Goal: Information Seeking & Learning: Learn about a topic

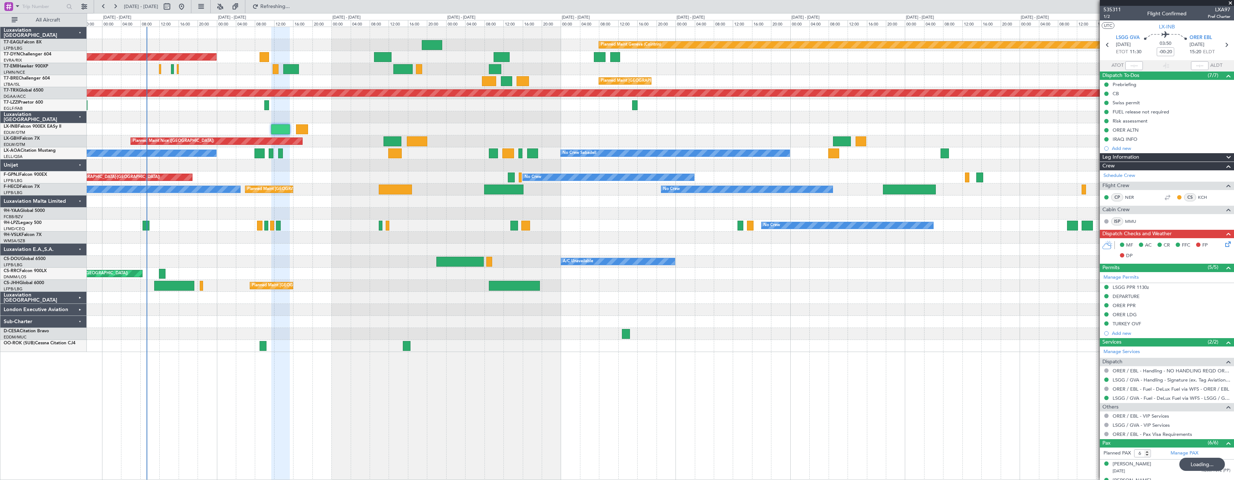
click at [377, 311] on div "Planned Maint Geneva (Cointrin) Planned Maint [GEOGRAPHIC_DATA]-[GEOGRAPHIC_DAT…" at bounding box center [660, 189] width 1147 height 325
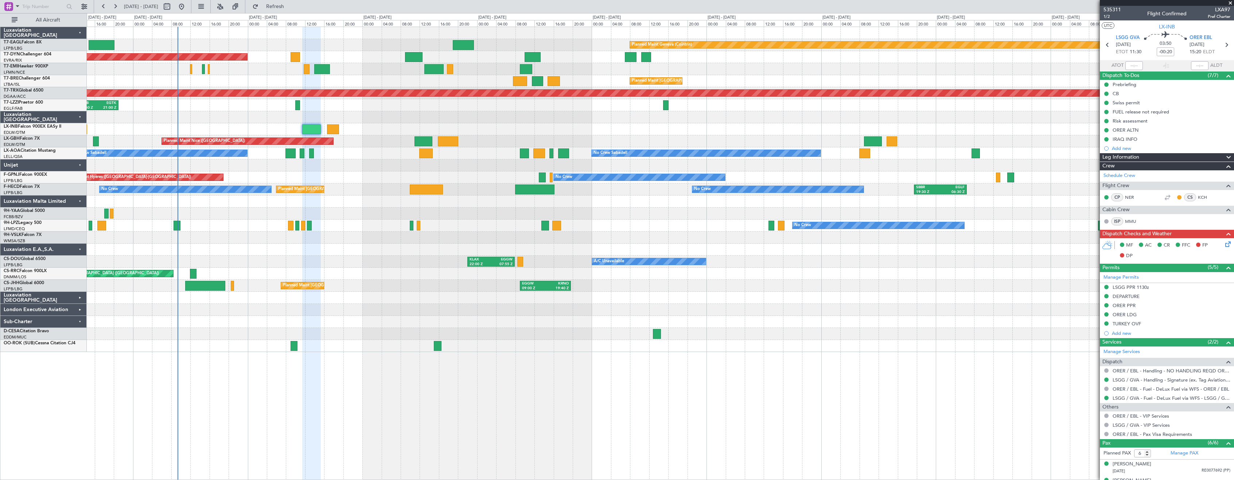
click at [370, 227] on div "No Crew No Crew" at bounding box center [660, 225] width 1147 height 12
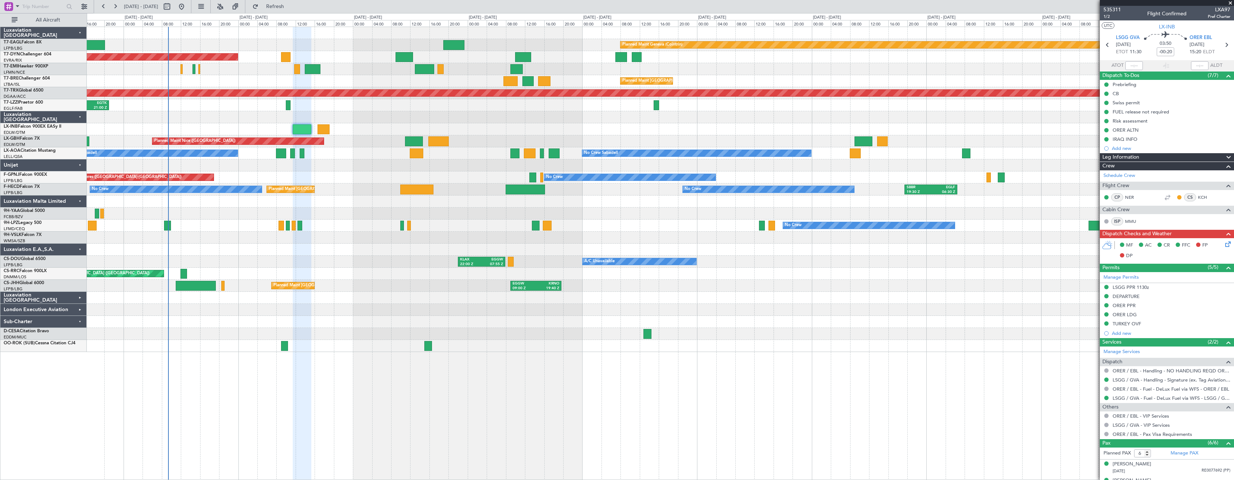
click at [444, 303] on div at bounding box center [660, 298] width 1147 height 12
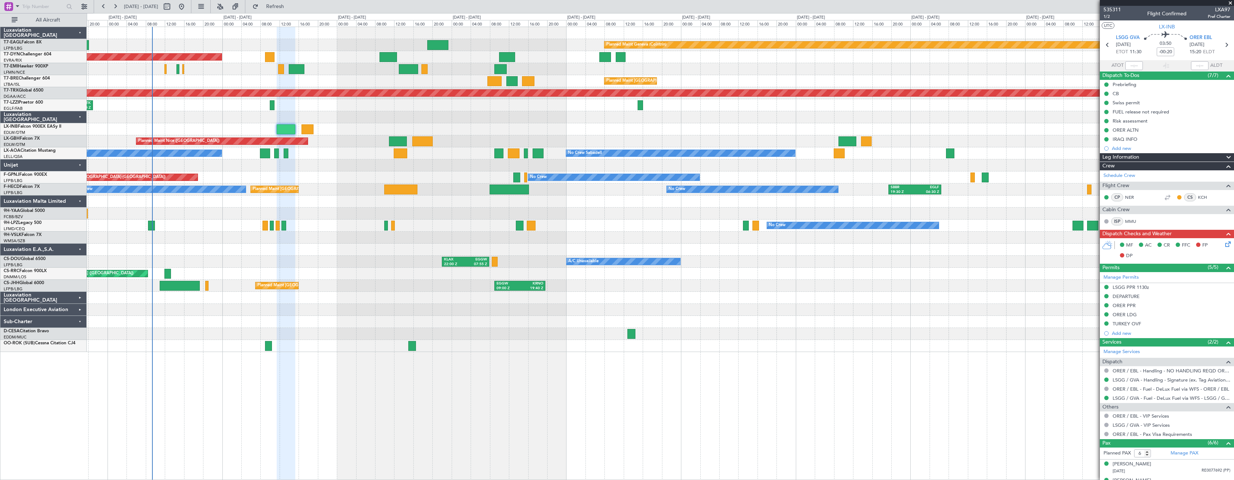
click at [808, 331] on div at bounding box center [660, 334] width 1147 height 12
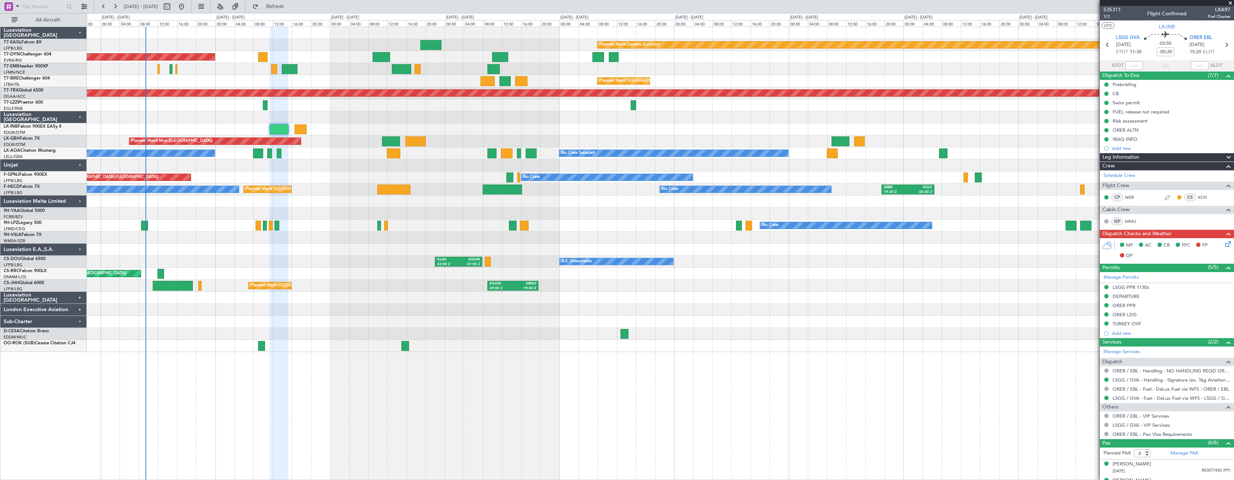
click at [387, 317] on div at bounding box center [660, 322] width 1147 height 12
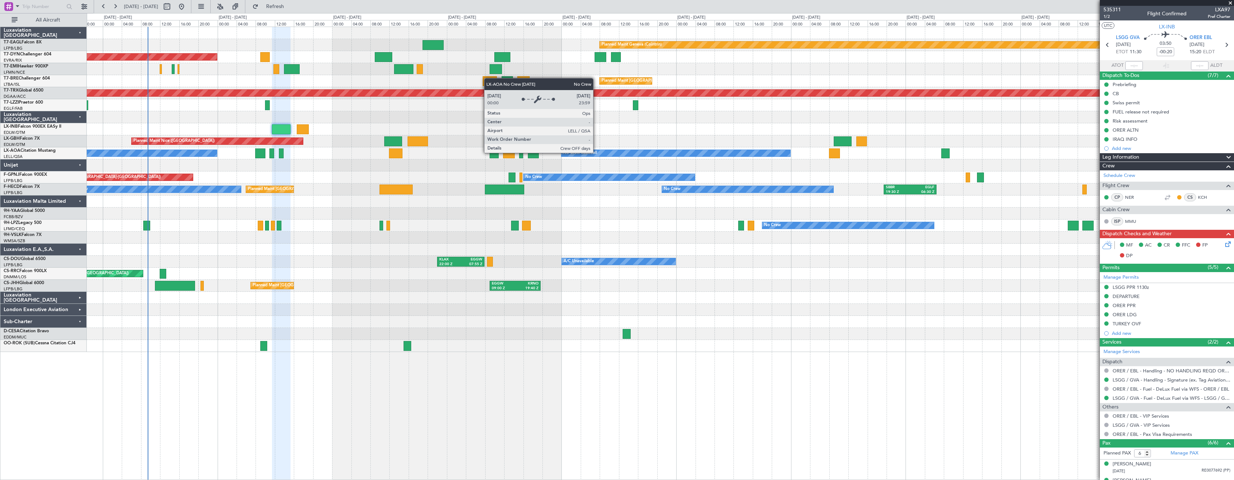
click at [596, 152] on div "No Crew Sabadell" at bounding box center [580, 153] width 34 height 11
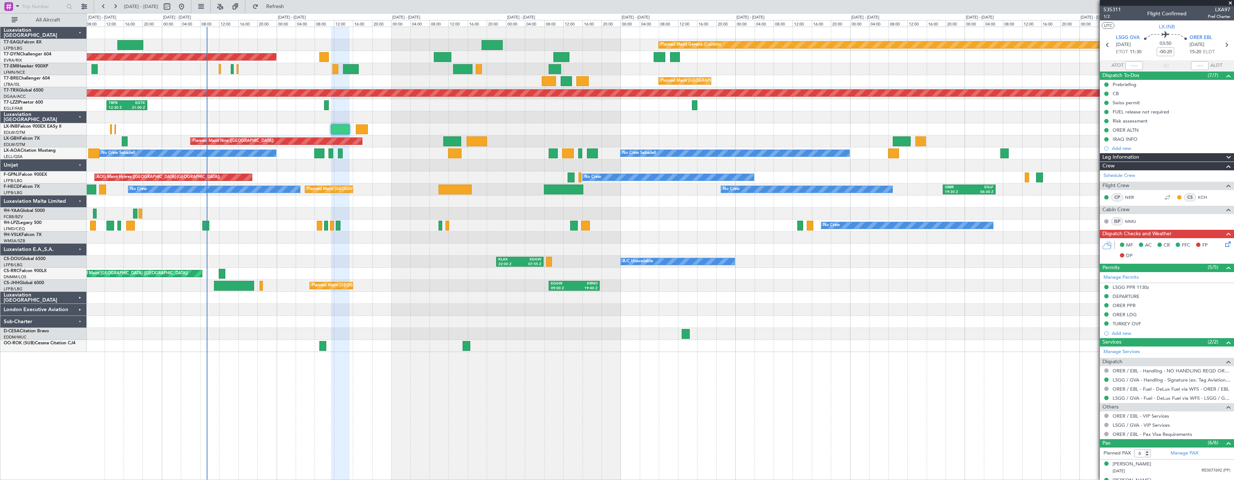
click at [447, 274] on div "Planned Maint Geneva (Cointrin) Planned Maint [GEOGRAPHIC_DATA]-[GEOGRAPHIC_DAT…" at bounding box center [660, 189] width 1147 height 325
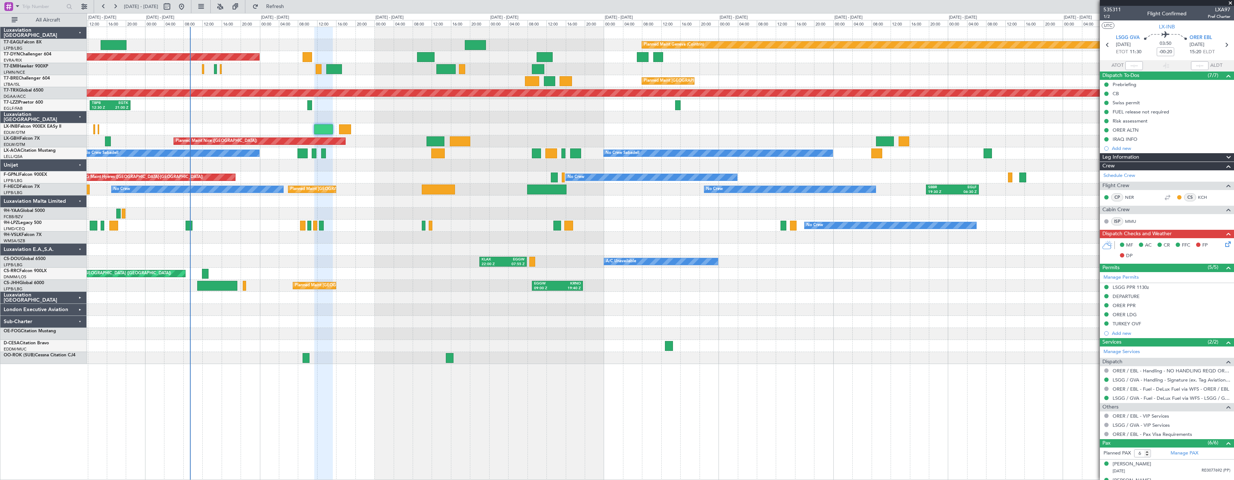
click at [443, 255] on div "Planned Maint Geneva (Cointrin) Planned Maint [GEOGRAPHIC_DATA]-[GEOGRAPHIC_DAT…" at bounding box center [660, 195] width 1147 height 337
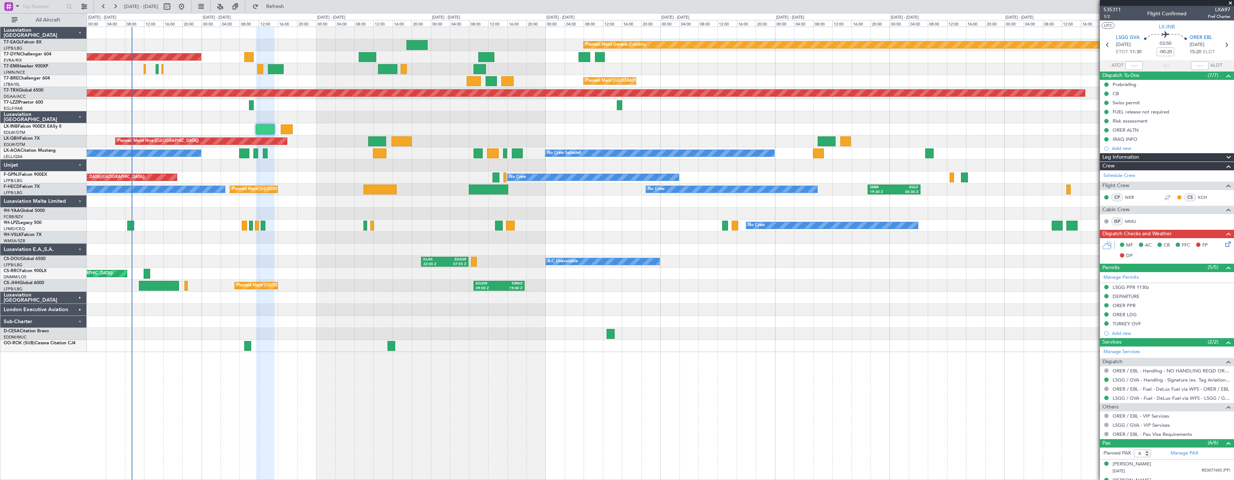
click at [634, 231] on div at bounding box center [660, 237] width 1147 height 12
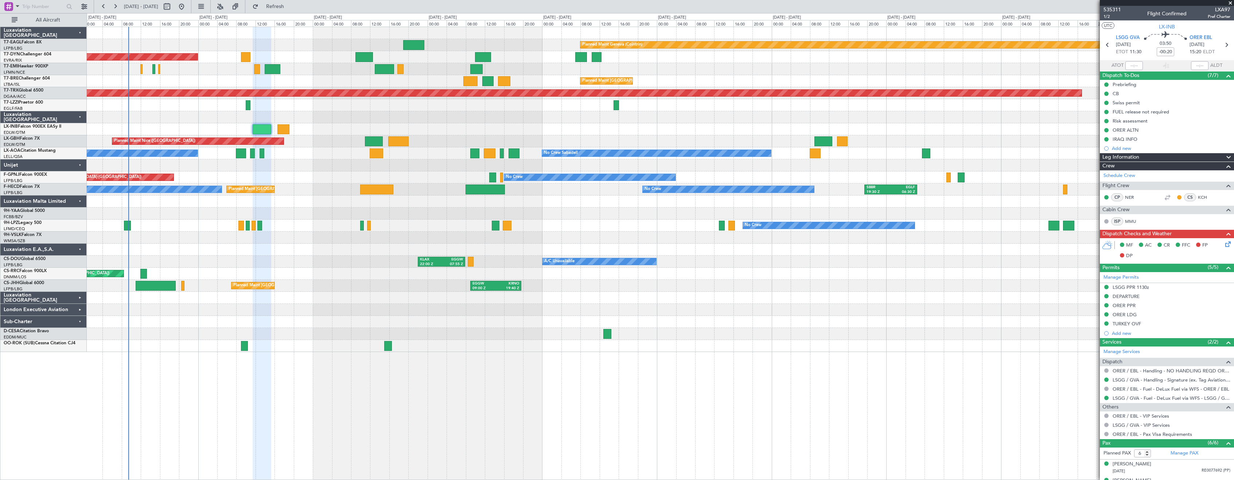
click at [621, 241] on div at bounding box center [660, 237] width 1147 height 12
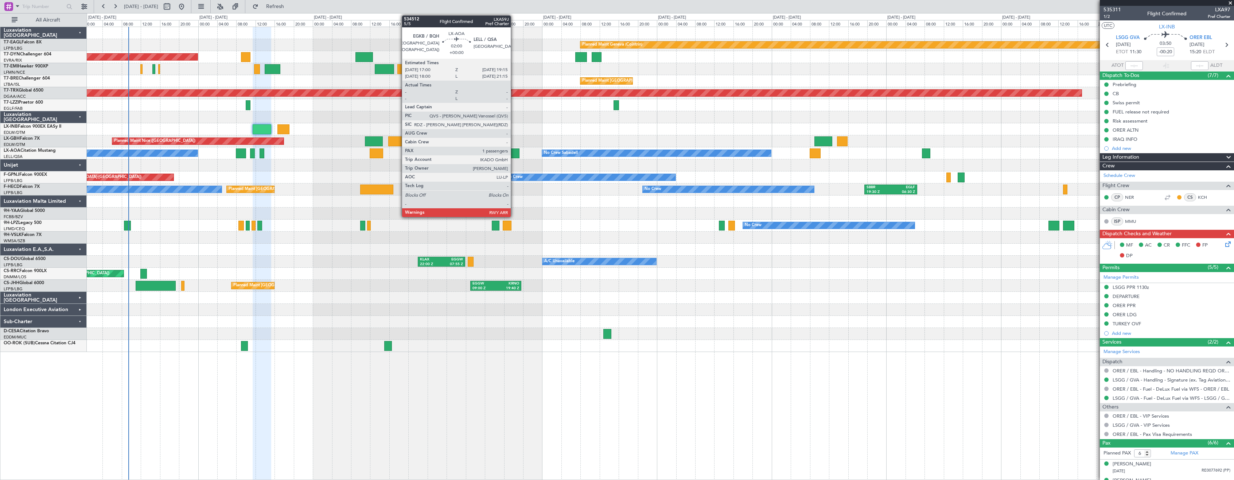
click at [514, 156] on div at bounding box center [513, 153] width 11 height 10
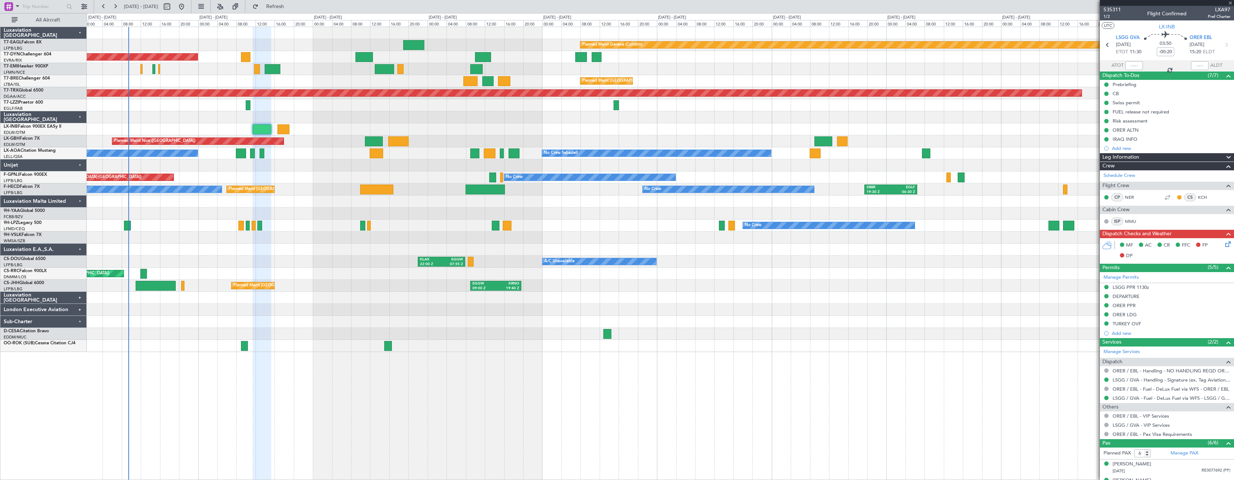
type input "1"
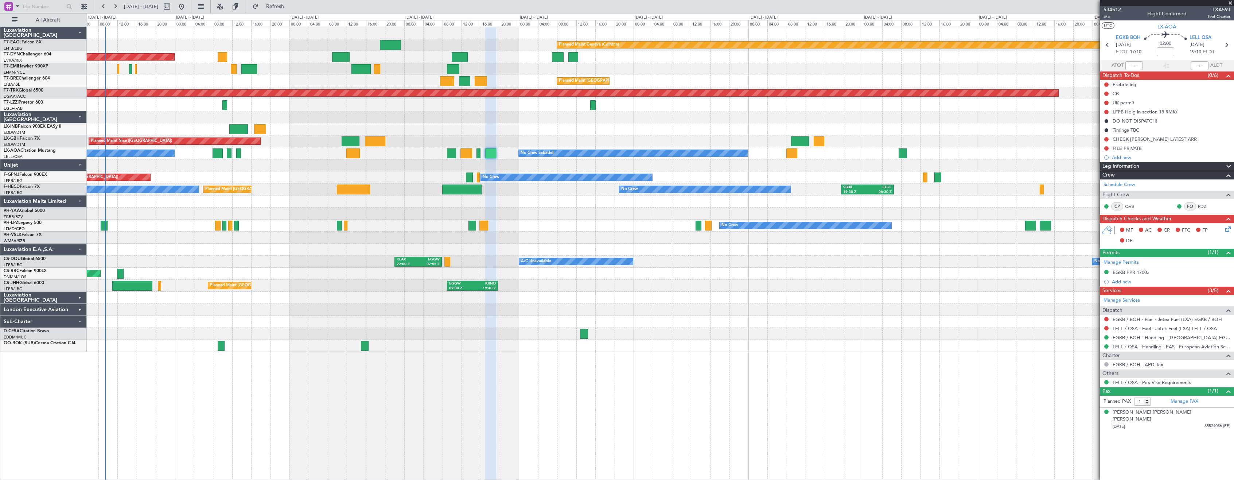
click at [792, 385] on div "Planned Maint Geneva (Cointrin) Planned Maint [GEOGRAPHIC_DATA]-[GEOGRAPHIC_DAT…" at bounding box center [660, 253] width 1147 height 453
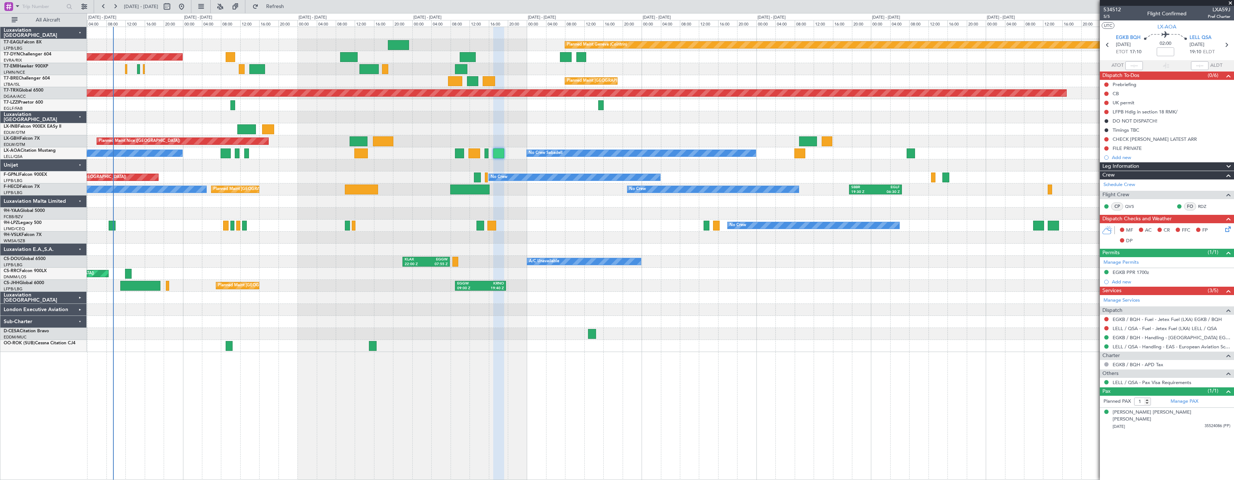
click at [801, 385] on div "Planned Maint Geneva (Cointrin) Planned Maint [GEOGRAPHIC_DATA]-[GEOGRAPHIC_DAT…" at bounding box center [660, 253] width 1147 height 453
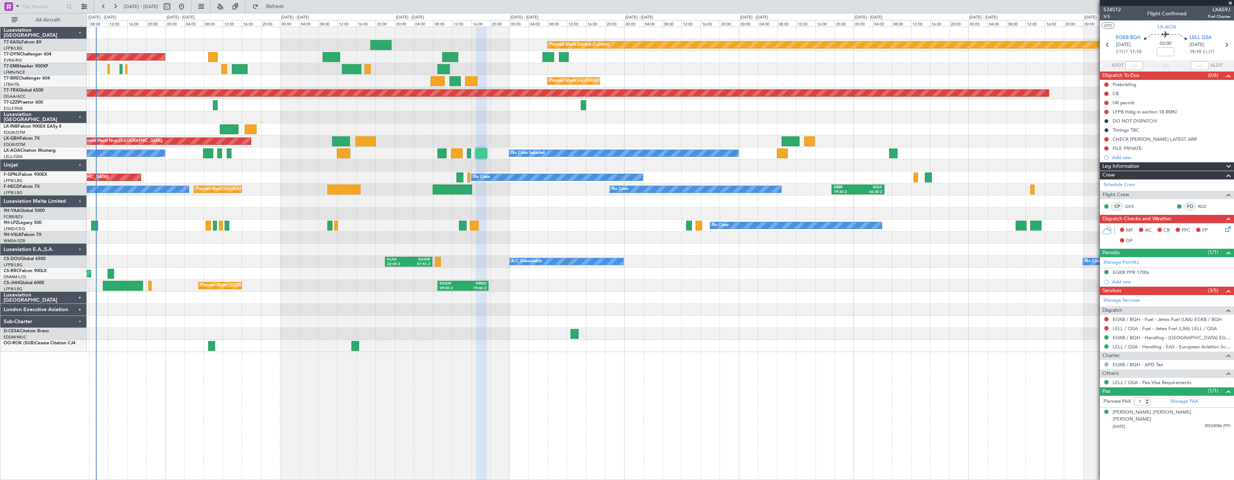
click at [496, 382] on div "Planned Maint Geneva (Cointrin) Planned Maint [GEOGRAPHIC_DATA]-[GEOGRAPHIC_DAT…" at bounding box center [660, 253] width 1147 height 453
click at [551, 244] on div at bounding box center [660, 249] width 1147 height 12
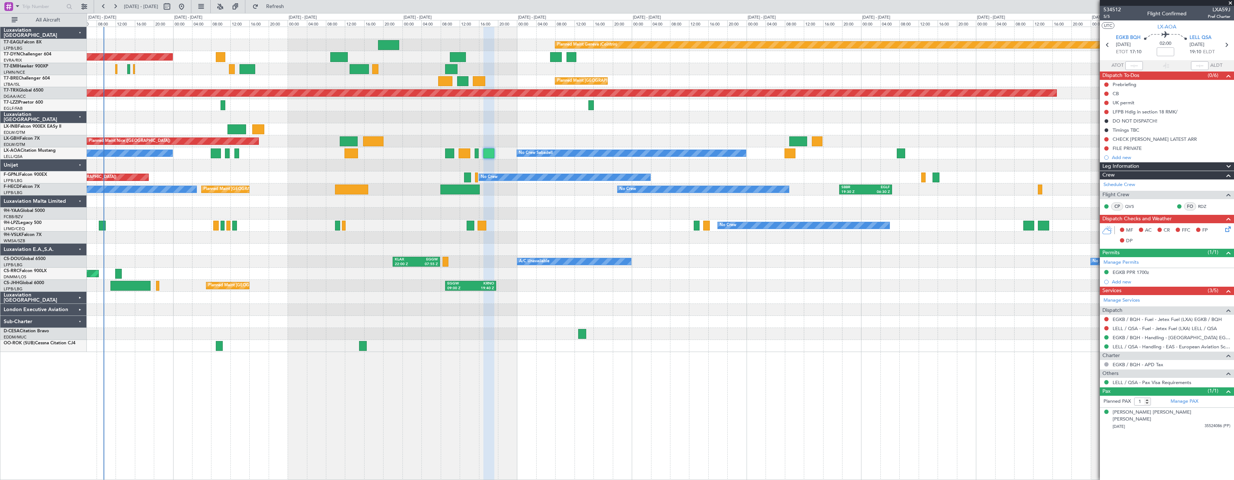
click at [559, 223] on div "No Crew No Crew" at bounding box center [660, 225] width 1147 height 12
click at [348, 235] on div at bounding box center [660, 237] width 1147 height 12
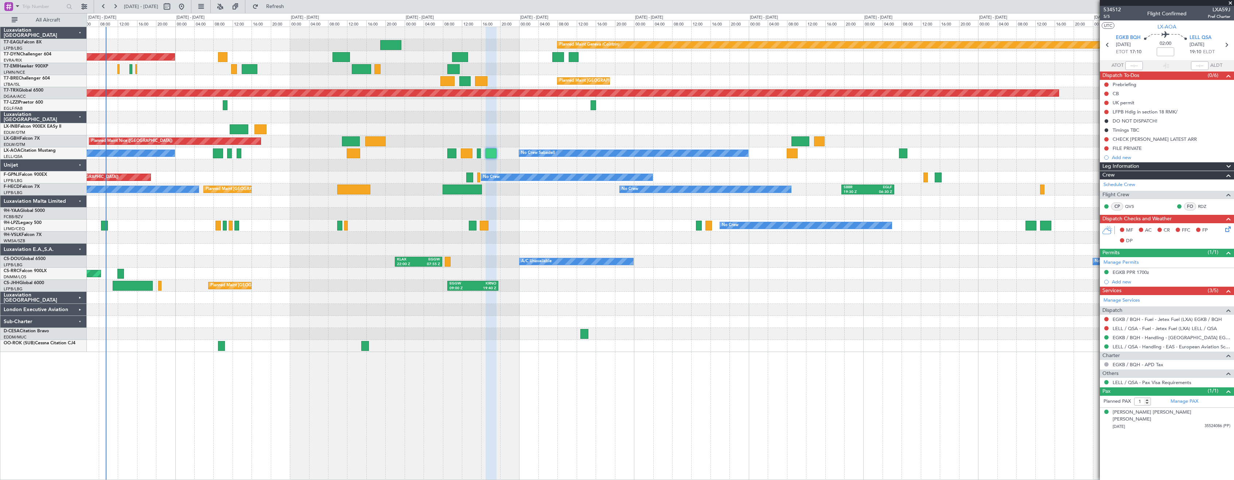
click at [726, 289] on div "Planned Maint Geneva (Cointrin) Planned Maint [GEOGRAPHIC_DATA]-[GEOGRAPHIC_DAT…" at bounding box center [660, 189] width 1147 height 325
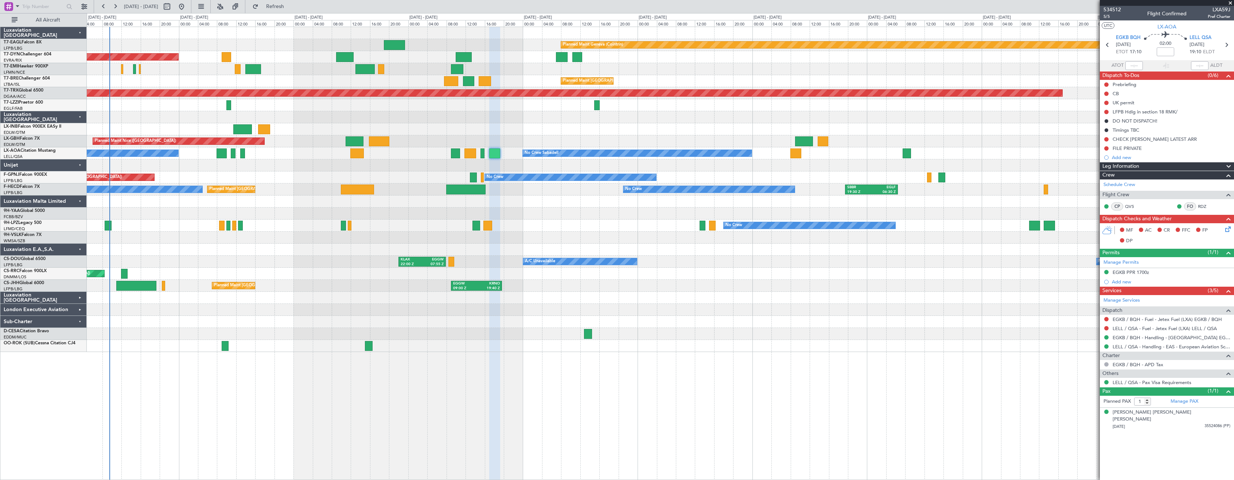
click at [715, 289] on div "Planned Maint [GEOGRAPHIC_DATA] ([GEOGRAPHIC_DATA]) EGGW 09:00 Z KRNO 19:40 Z K…" at bounding box center [660, 286] width 1147 height 12
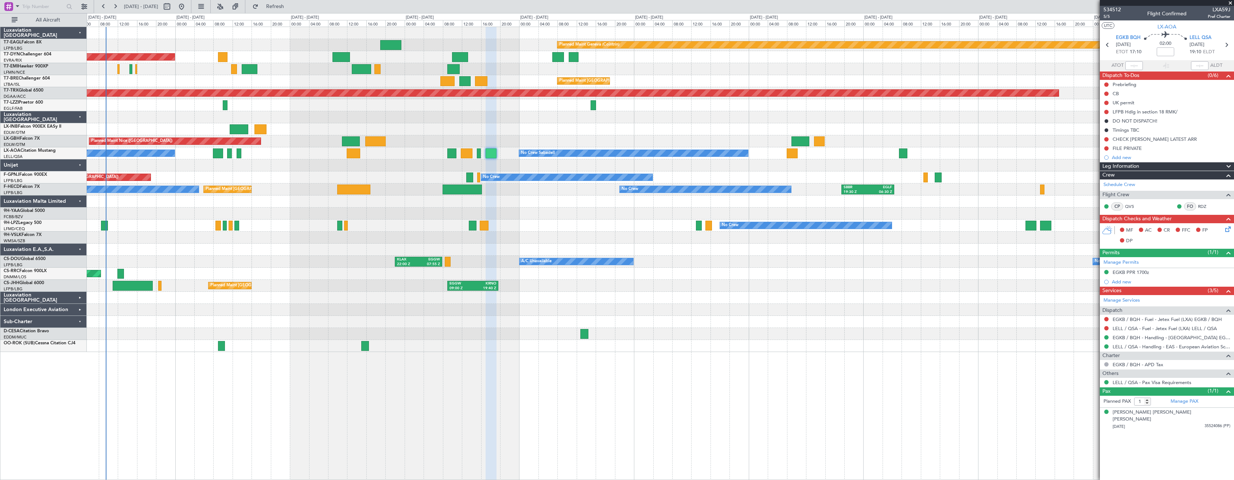
click at [723, 324] on div at bounding box center [660, 322] width 1147 height 12
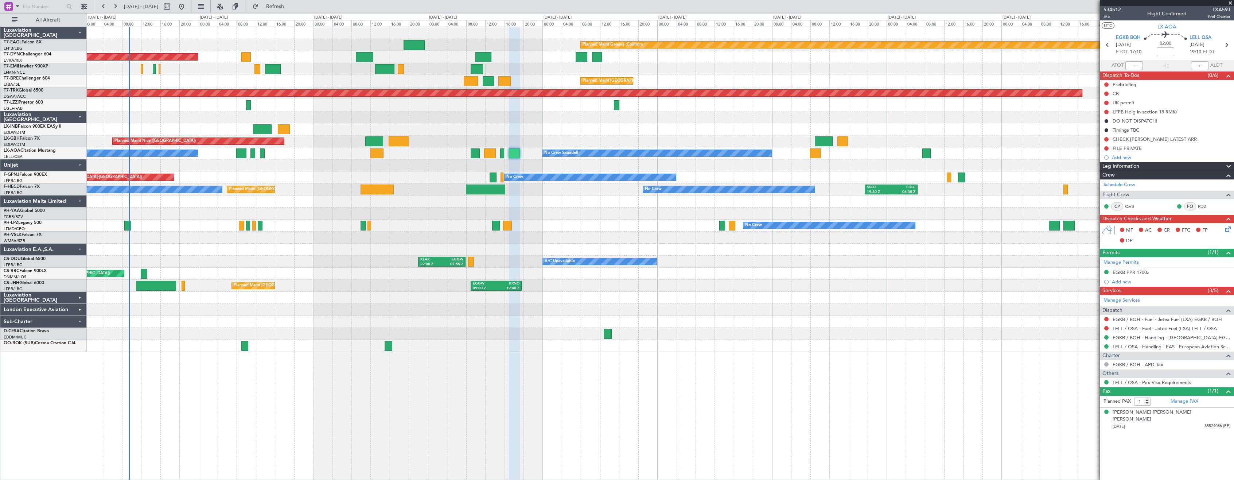
click at [730, 315] on div at bounding box center [660, 310] width 1147 height 12
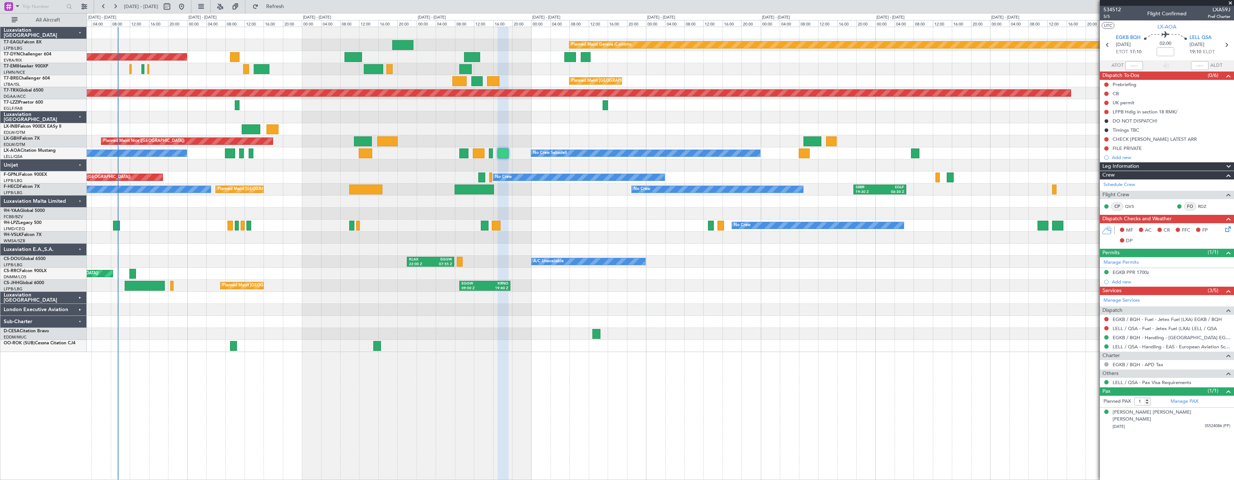
click at [440, 170] on div at bounding box center [660, 165] width 1147 height 12
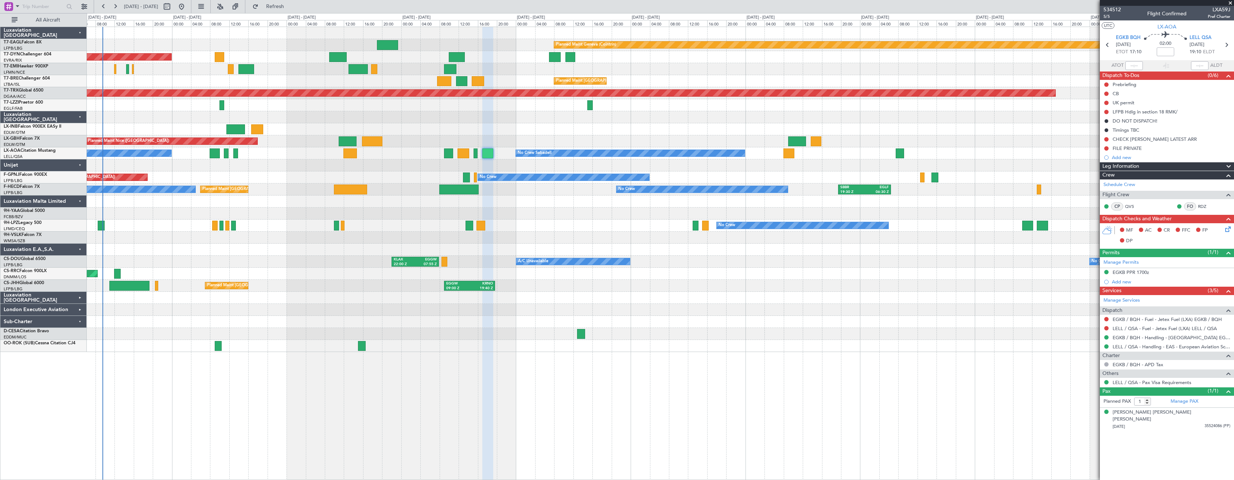
click at [671, 247] on div at bounding box center [660, 249] width 1147 height 12
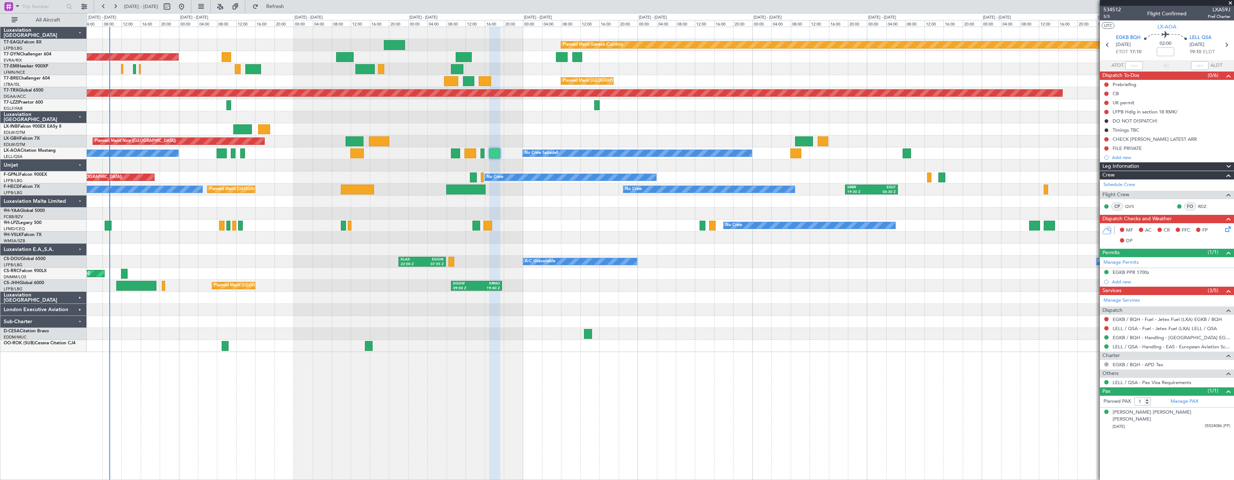
click at [289, 172] on div "AOG Maint Hyères ([GEOGRAPHIC_DATA]-[GEOGRAPHIC_DATA]) No Crew No Crew Planned …" at bounding box center [660, 177] width 1147 height 12
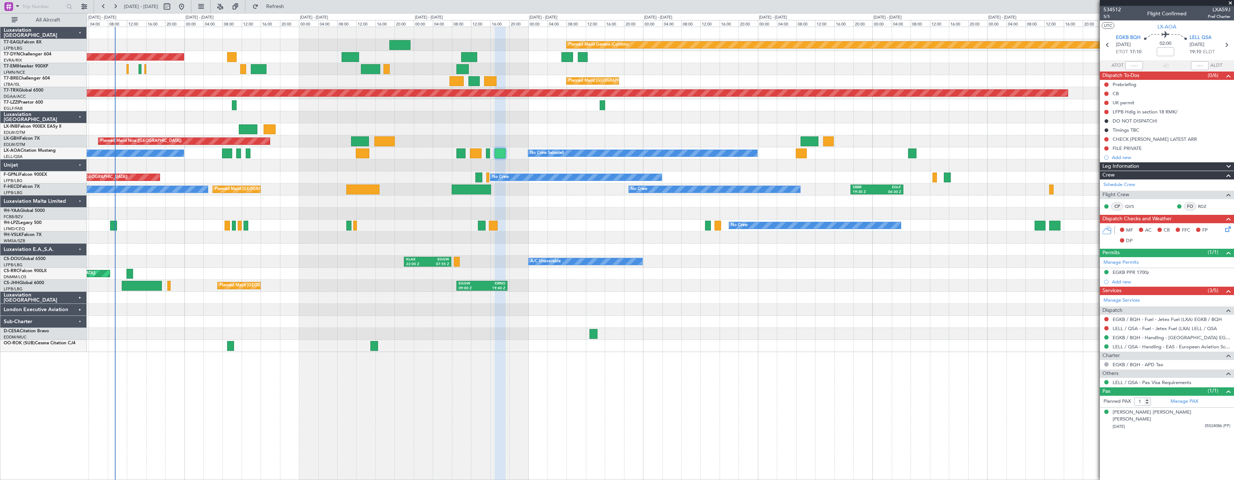
click at [334, 119] on div at bounding box center [660, 117] width 1147 height 12
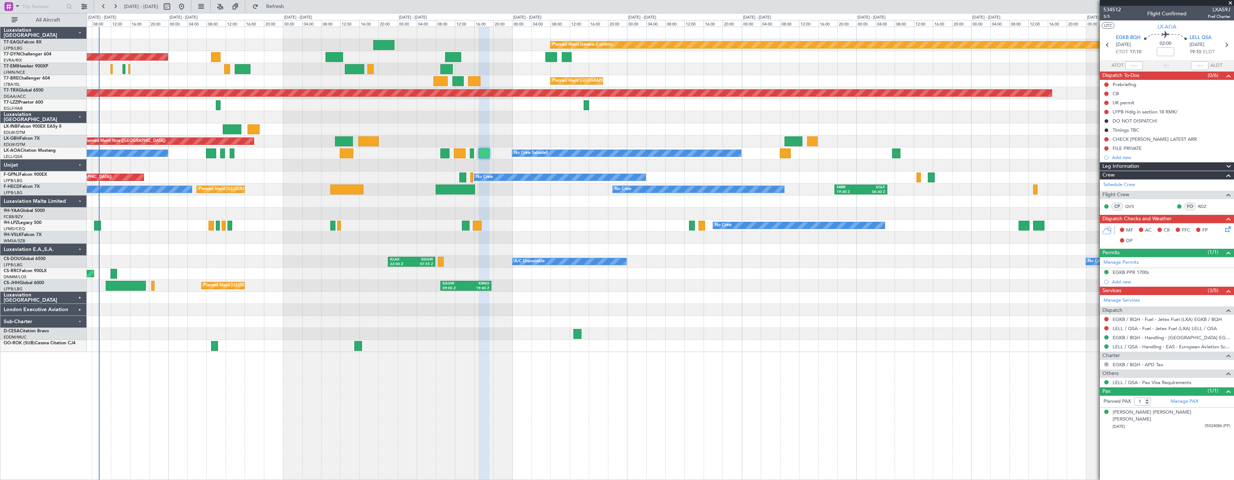
click at [325, 238] on div at bounding box center [660, 237] width 1147 height 12
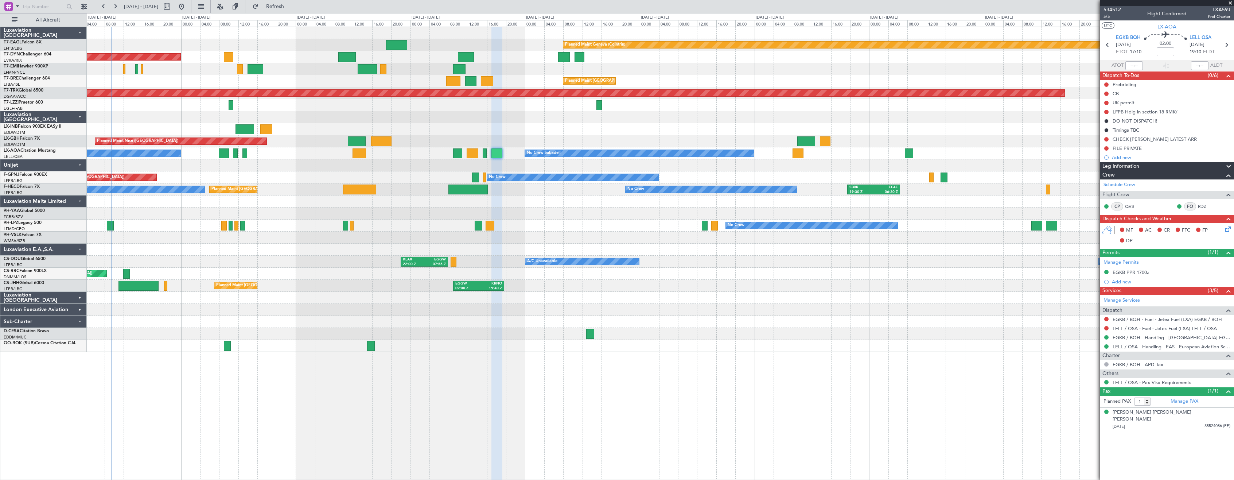
click at [581, 225] on div "No Crew No Crew" at bounding box center [660, 225] width 1147 height 12
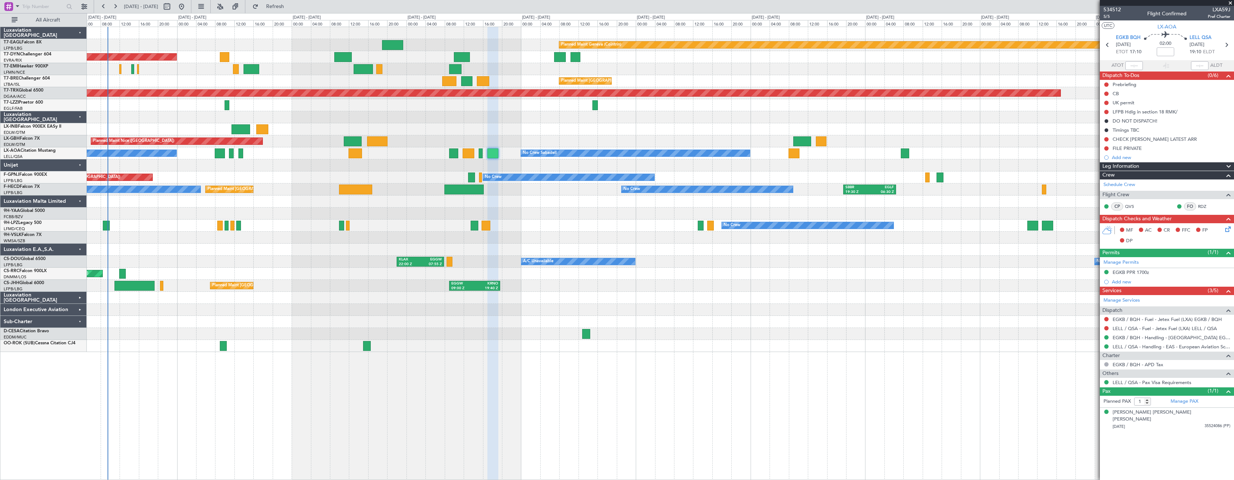
click at [284, 263] on div "Planned Maint [GEOGRAPHIC_DATA] ([GEOGRAPHIC_DATA]) A/C Unavailable No Crew KLA…" at bounding box center [660, 261] width 1147 height 12
click at [290, 264] on div "Planned Maint [GEOGRAPHIC_DATA] ([GEOGRAPHIC_DATA]) A/C Unavailable No Crew KLA…" at bounding box center [660, 261] width 1147 height 12
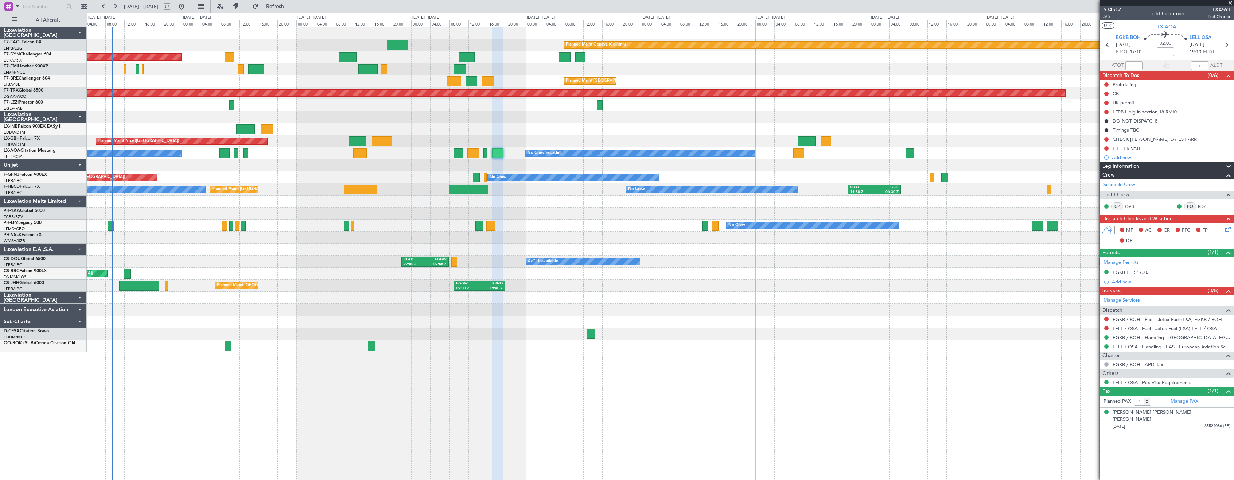
click at [727, 331] on div at bounding box center [660, 334] width 1147 height 12
click at [564, 195] on div at bounding box center [660, 201] width 1147 height 12
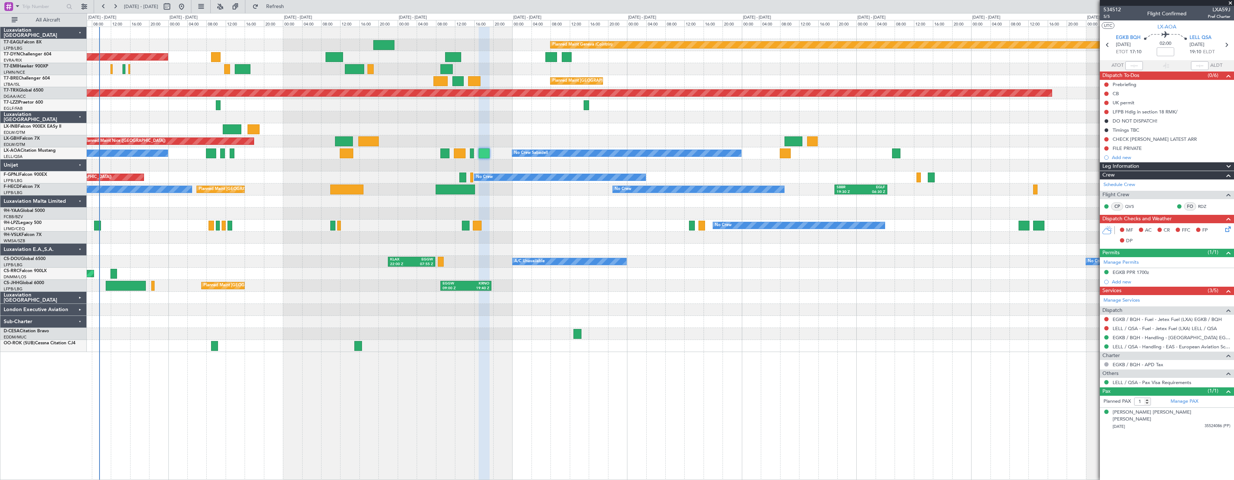
click at [550, 238] on div at bounding box center [660, 237] width 1147 height 12
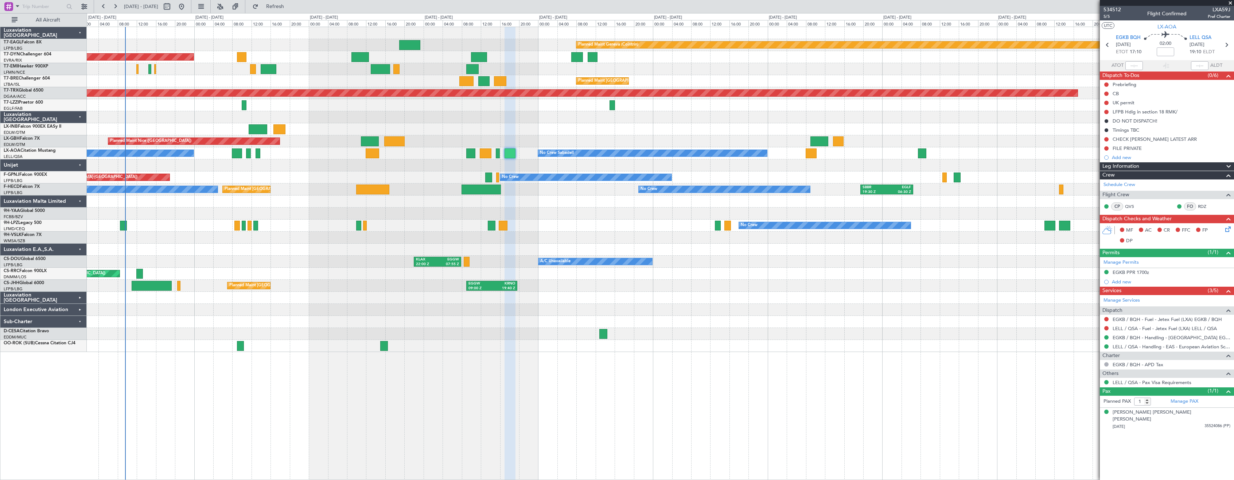
click at [344, 289] on div "Planned Maint [GEOGRAPHIC_DATA] ([GEOGRAPHIC_DATA]) EGGW 09:00 Z KRNO 19:40 Z K…" at bounding box center [660, 286] width 1147 height 12
click at [395, 178] on div "Planned Maint Geneva (Cointrin) Planned Maint [GEOGRAPHIC_DATA]-[GEOGRAPHIC_DAT…" at bounding box center [660, 189] width 1147 height 325
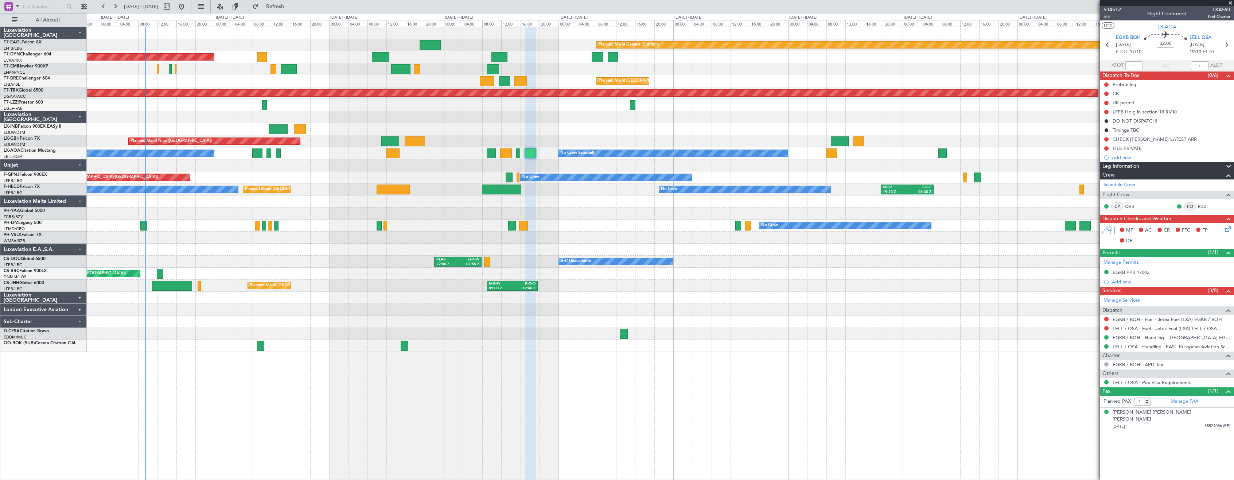
click at [590, 213] on div at bounding box center [660, 213] width 1147 height 12
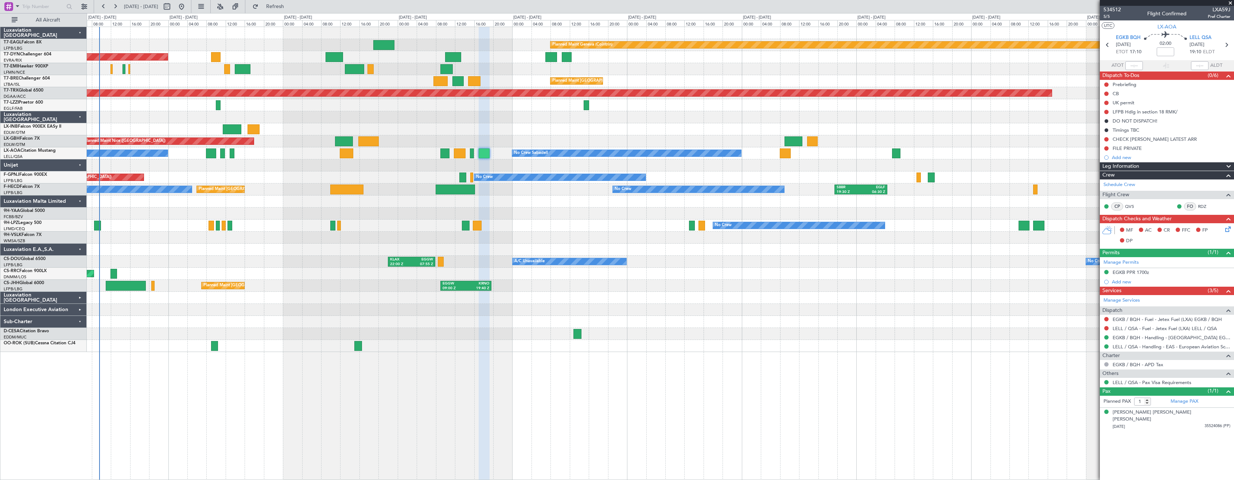
click at [764, 295] on div at bounding box center [660, 298] width 1147 height 12
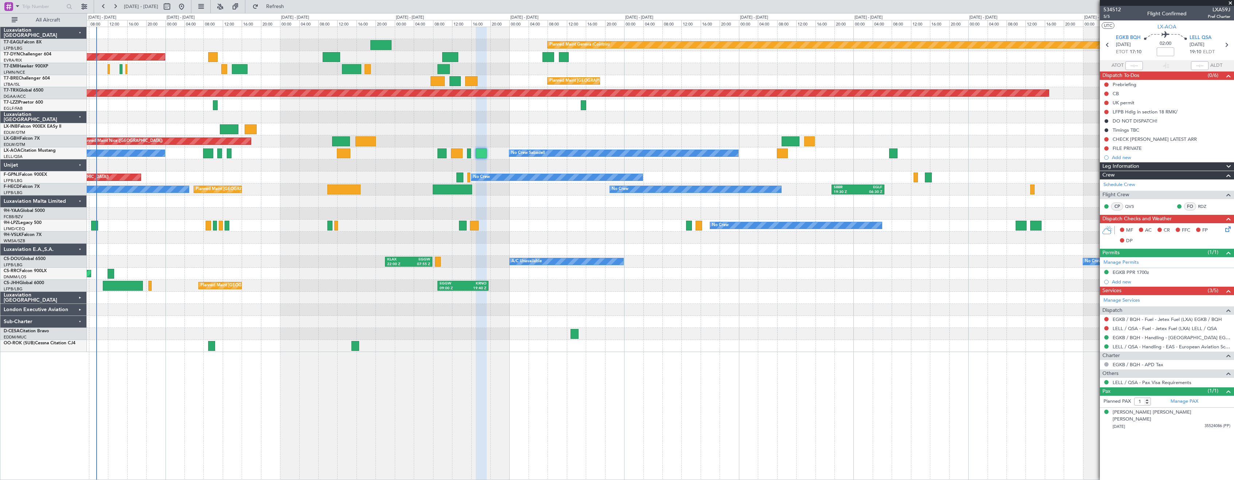
click at [550, 220] on div "Planned Maint Geneva (Cointrin) Planned Maint [GEOGRAPHIC_DATA]-[GEOGRAPHIC_DAT…" at bounding box center [660, 189] width 1147 height 325
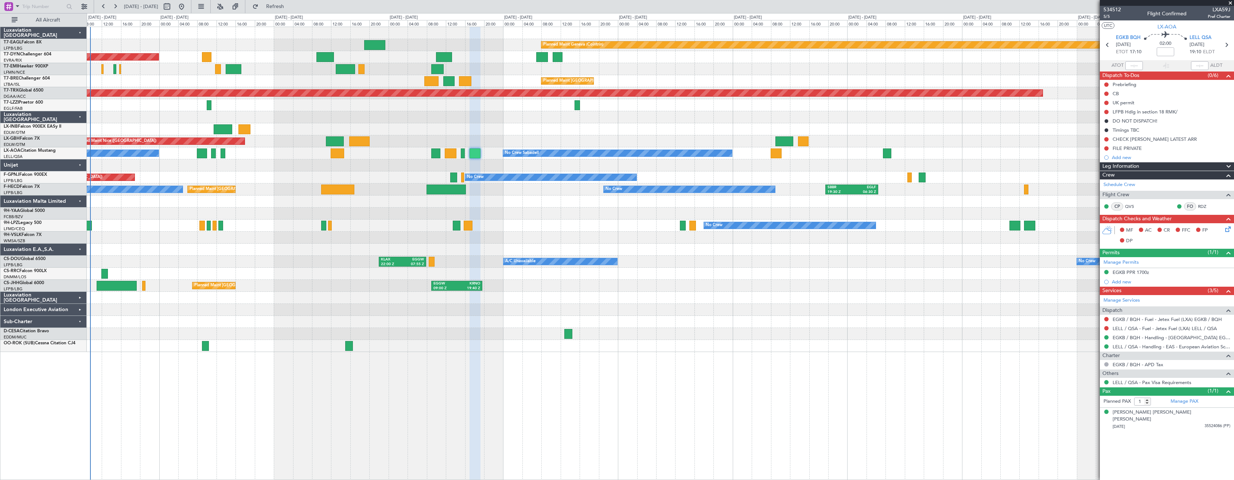
click at [300, 175] on div "AOG Maint Hyères ([GEOGRAPHIC_DATA]-[GEOGRAPHIC_DATA]) No Crew No Crew Planned …" at bounding box center [660, 177] width 1147 height 12
click at [361, 240] on div at bounding box center [660, 237] width 1147 height 12
click at [334, 268] on div "Planned Maint [GEOGRAPHIC_DATA] ([GEOGRAPHIC_DATA])" at bounding box center [660, 274] width 1147 height 12
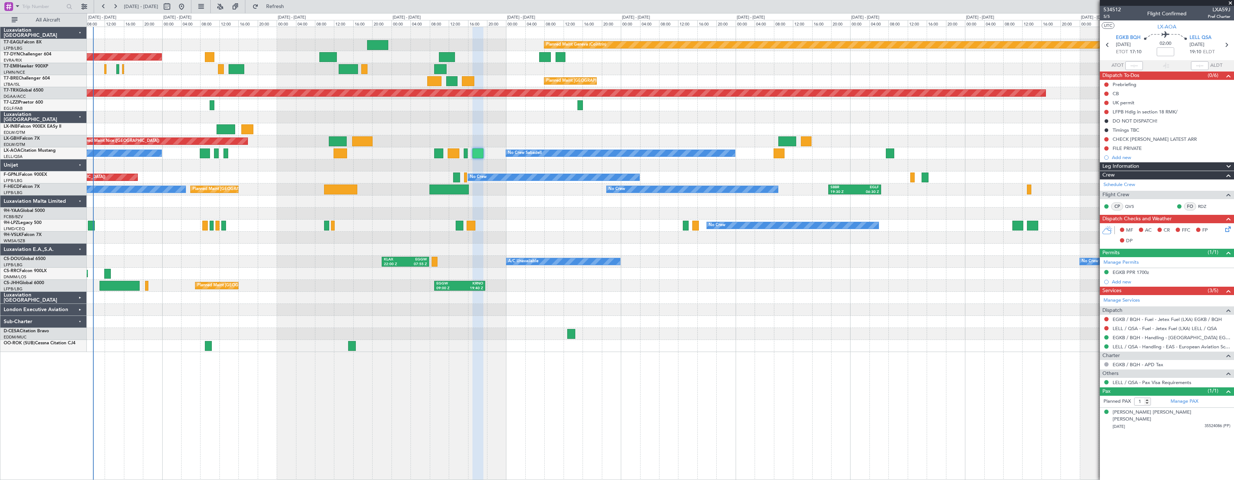
click at [284, 238] on div at bounding box center [660, 237] width 1147 height 12
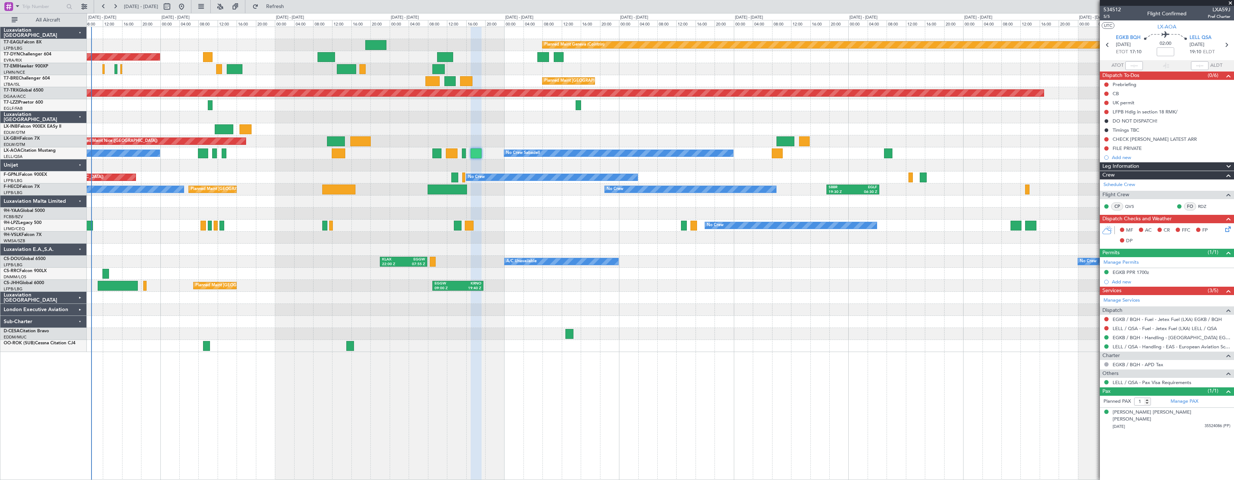
click at [560, 211] on div at bounding box center [660, 213] width 1147 height 12
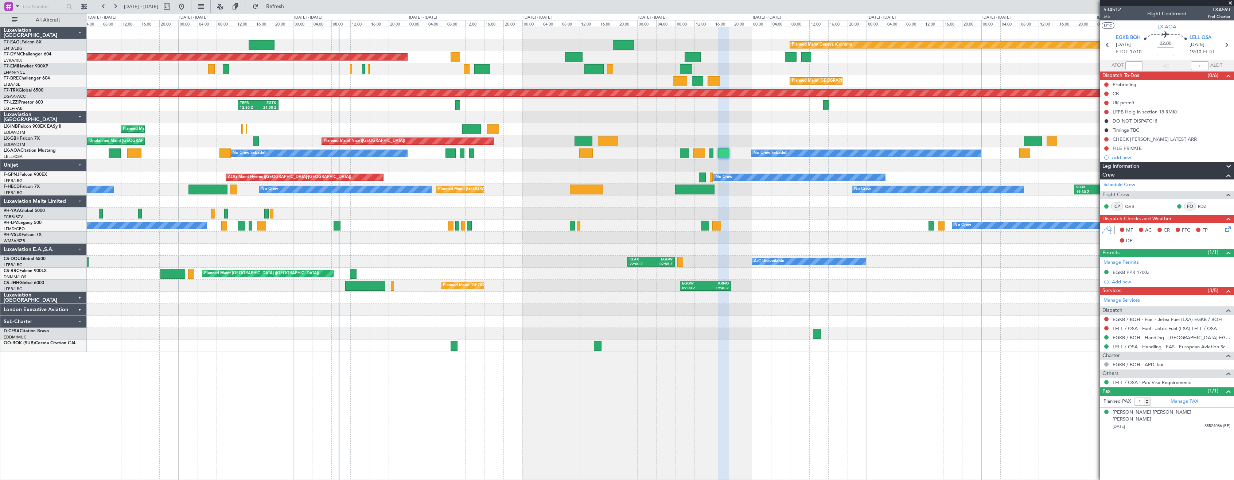
click at [433, 273] on div "Planned Maint Geneva (Cointrin) Planned Maint [GEOGRAPHIC_DATA]-[GEOGRAPHIC_DAT…" at bounding box center [660, 189] width 1147 height 325
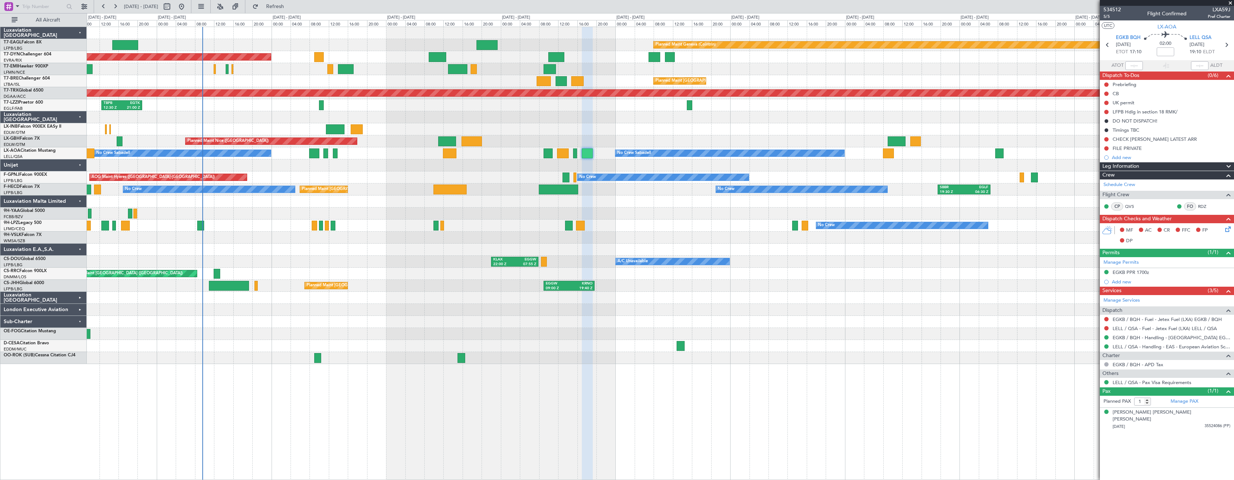
click at [668, 231] on div "Planned Maint Geneva (Cointrin) Planned Maint [GEOGRAPHIC_DATA]-[GEOGRAPHIC_DAT…" at bounding box center [660, 195] width 1147 height 337
click at [413, 236] on div at bounding box center [660, 237] width 1147 height 12
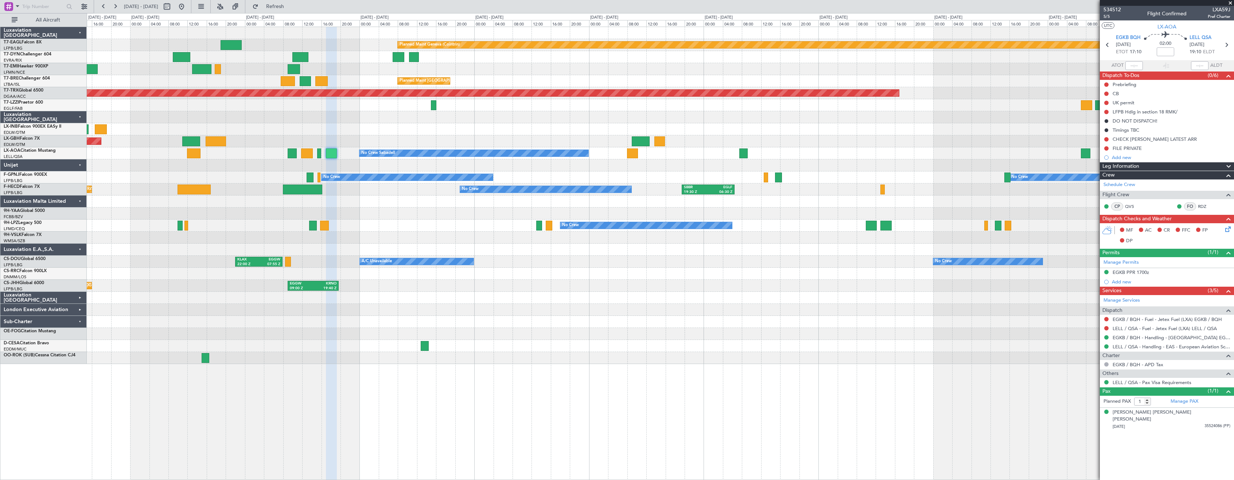
click at [754, 276] on div "Planned Maint Geneva (Cointrin) Planned Maint [GEOGRAPHIC_DATA]-[GEOGRAPHIC_DAT…" at bounding box center [660, 195] width 1147 height 337
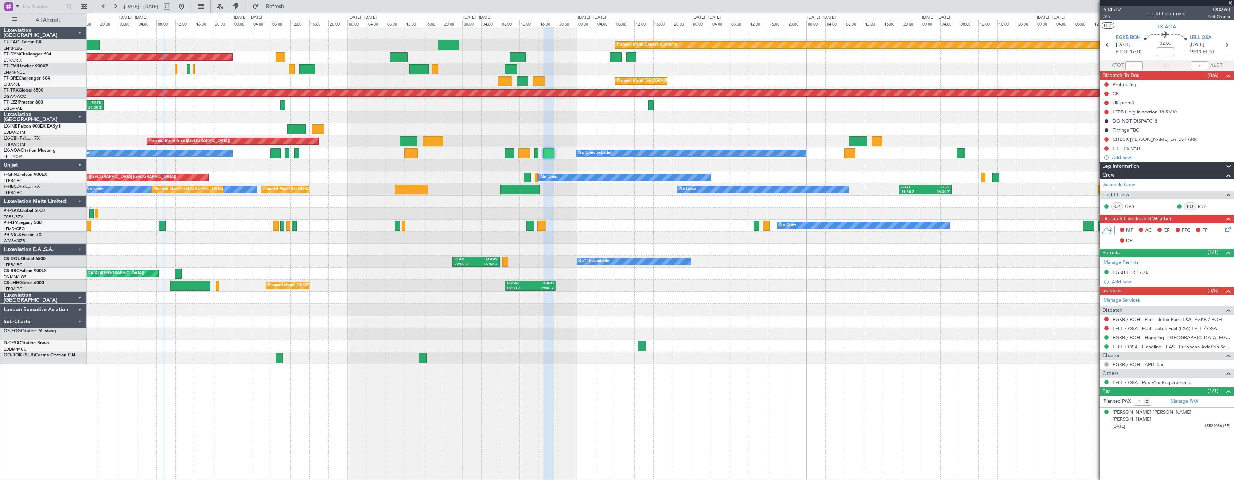
click at [792, 288] on div "Planned Maint Geneva (Cointrin) Planned Maint [GEOGRAPHIC_DATA]-[GEOGRAPHIC_DAT…" at bounding box center [660, 195] width 1147 height 337
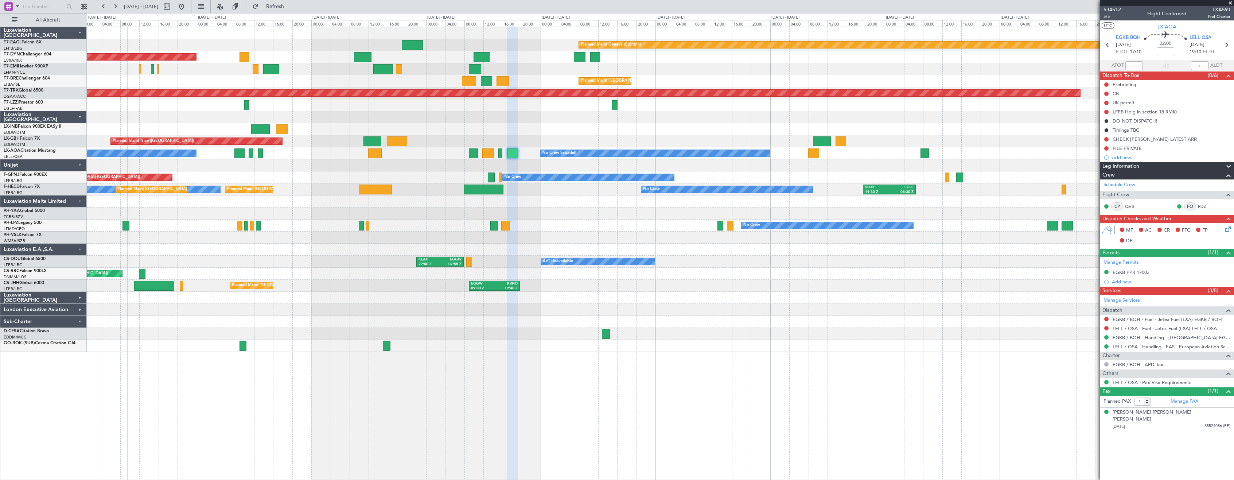
click at [589, 213] on div at bounding box center [660, 213] width 1147 height 12
click at [313, 225] on div "No Crew No Crew" at bounding box center [660, 225] width 1147 height 12
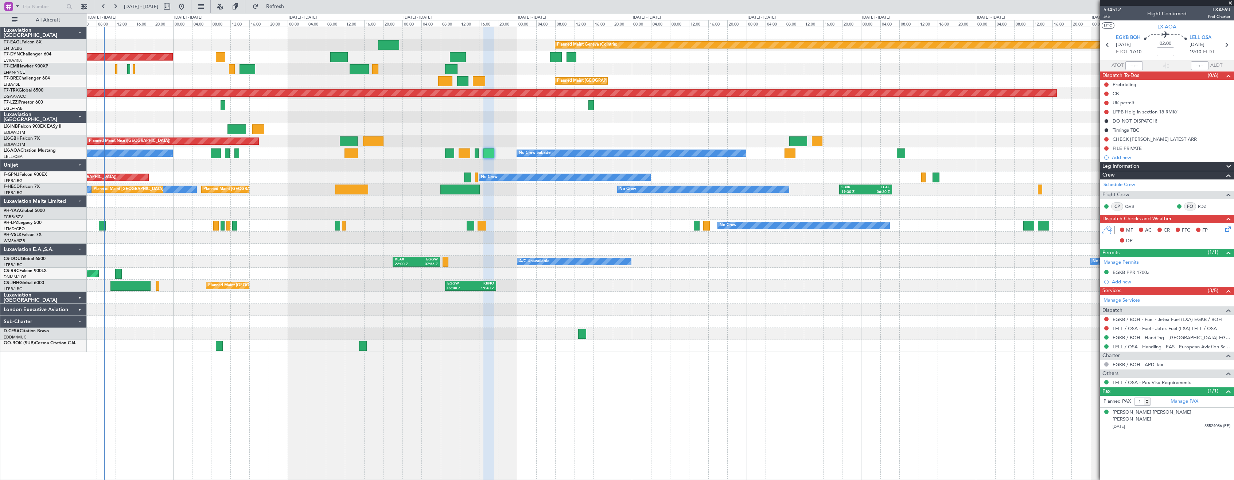
click at [286, 174] on div "No Crew [GEOGRAPHIC_DATA] ([GEOGRAPHIC_DATA]) No Crew Planned Maint [GEOGRAPHIC…" at bounding box center [660, 177] width 1147 height 12
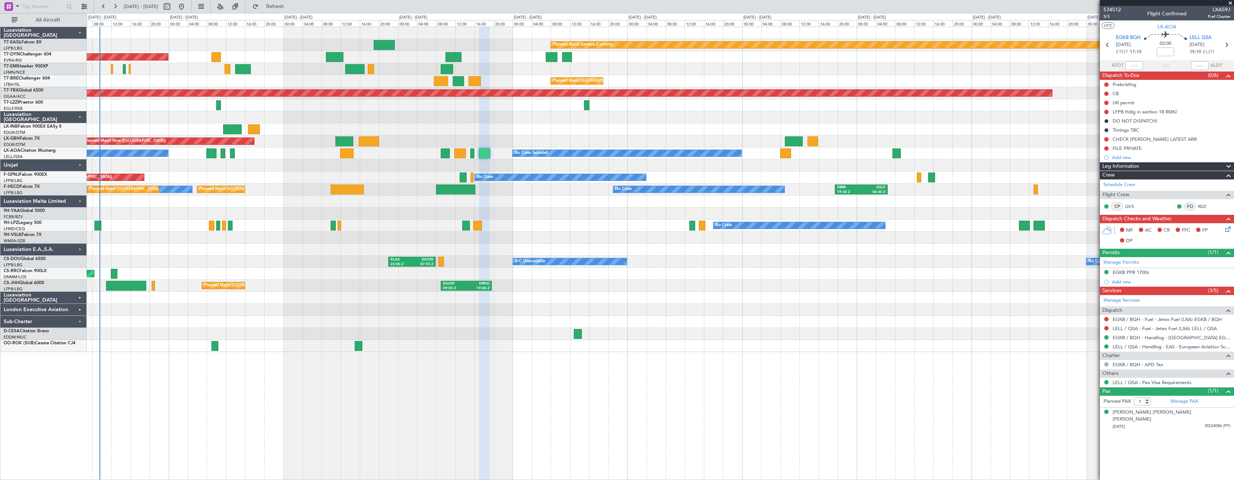
click at [561, 219] on div "No Crew No Crew" at bounding box center [660, 225] width 1147 height 12
click at [318, 168] on div at bounding box center [660, 165] width 1147 height 12
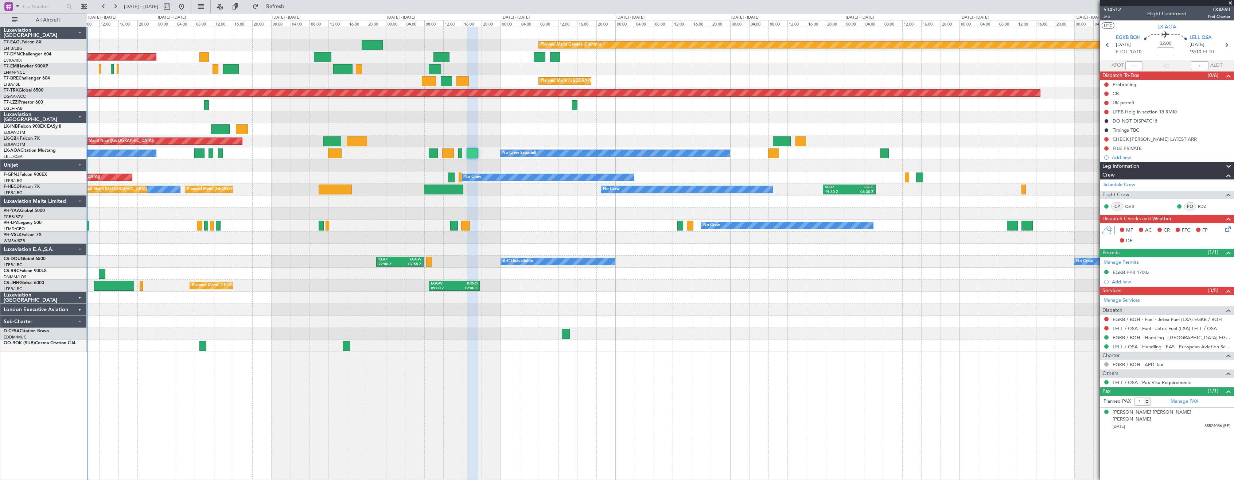
click at [440, 348] on div "Planned Maint Geneva (Cointrin) Planned Maint [GEOGRAPHIC_DATA]-[GEOGRAPHIC_DAT…" at bounding box center [660, 253] width 1147 height 453
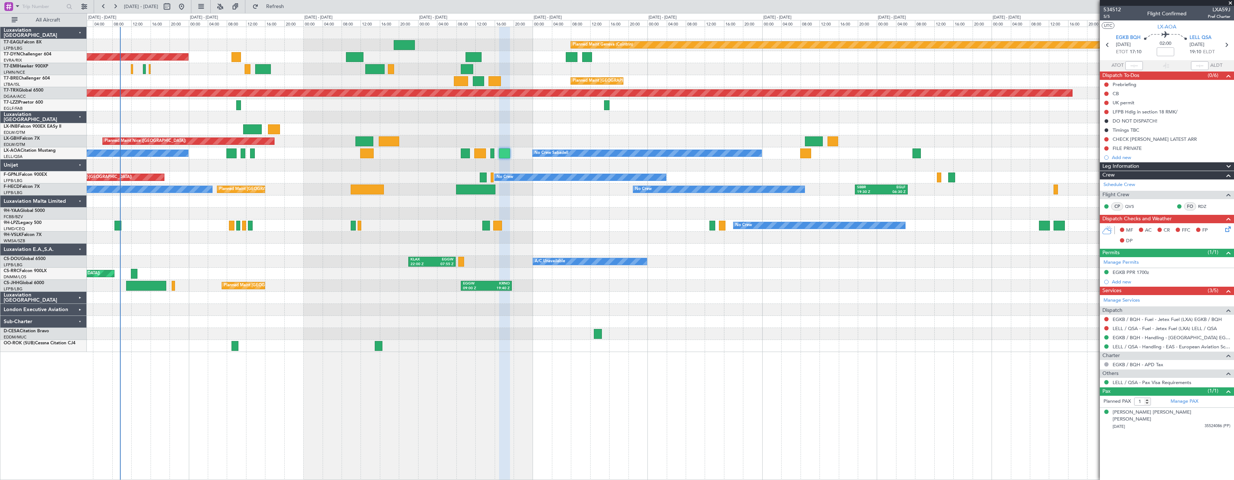
click at [276, 431] on div "Planned Maint Geneva (Cointrin) Planned Maint [GEOGRAPHIC_DATA]-[GEOGRAPHIC_DAT…" at bounding box center [660, 253] width 1147 height 453
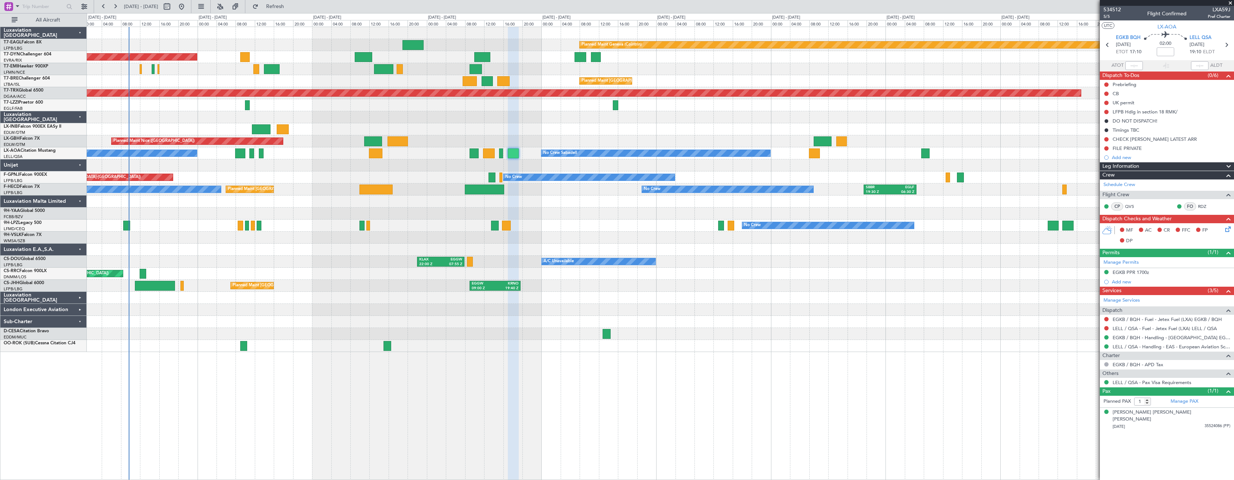
click at [530, 204] on div at bounding box center [660, 201] width 1147 height 12
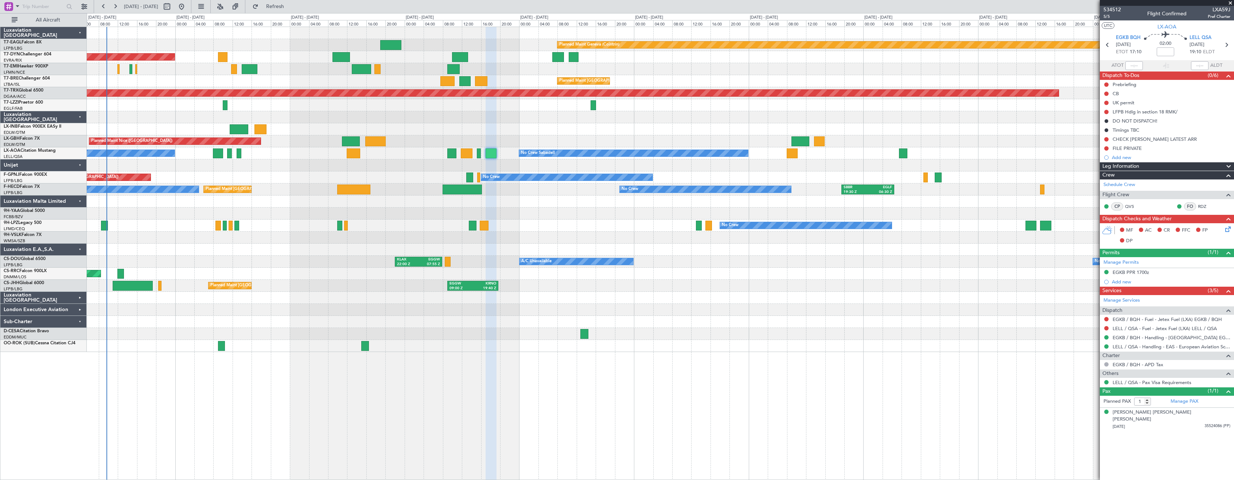
click at [506, 204] on div at bounding box center [660, 201] width 1147 height 12
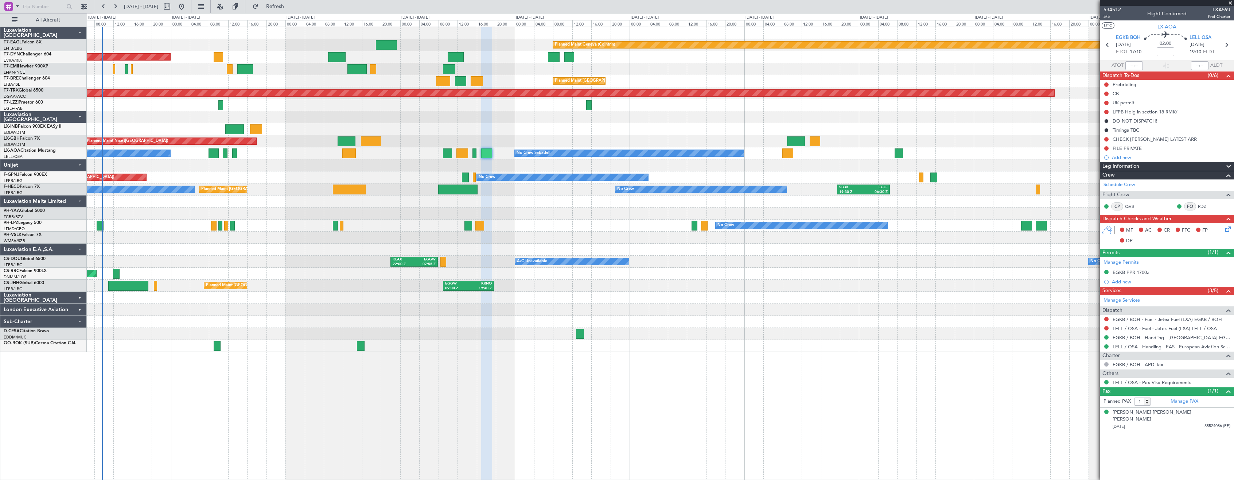
click at [505, 384] on div "Planned Maint Geneva (Cointrin) Planned Maint [GEOGRAPHIC_DATA]-[GEOGRAPHIC_DAT…" at bounding box center [660, 253] width 1147 height 453
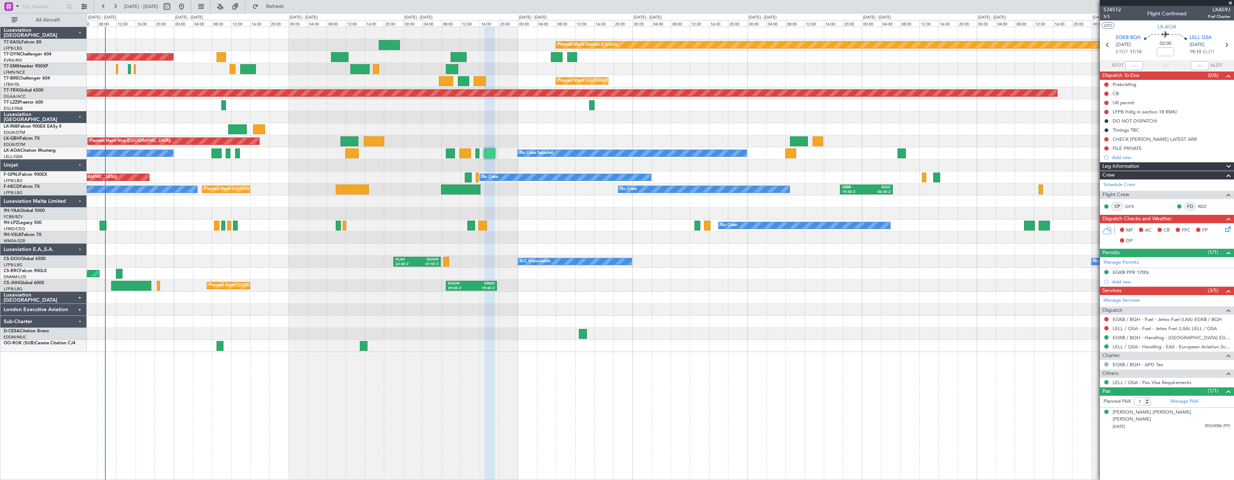
click at [387, 242] on div "Planned Maint Geneva (Cointrin) Planned Maint [GEOGRAPHIC_DATA]-[GEOGRAPHIC_DAT…" at bounding box center [660, 189] width 1147 height 325
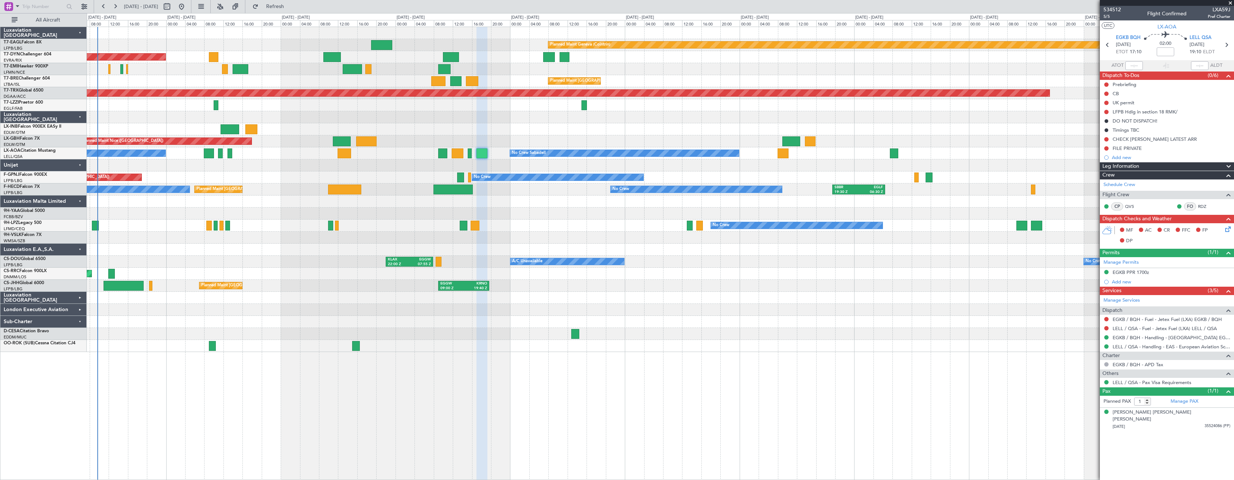
click at [311, 176] on div "AOG Maint Hyères ([GEOGRAPHIC_DATA]-[GEOGRAPHIC_DATA]) No Crew No Crew Planned …" at bounding box center [660, 177] width 1147 height 12
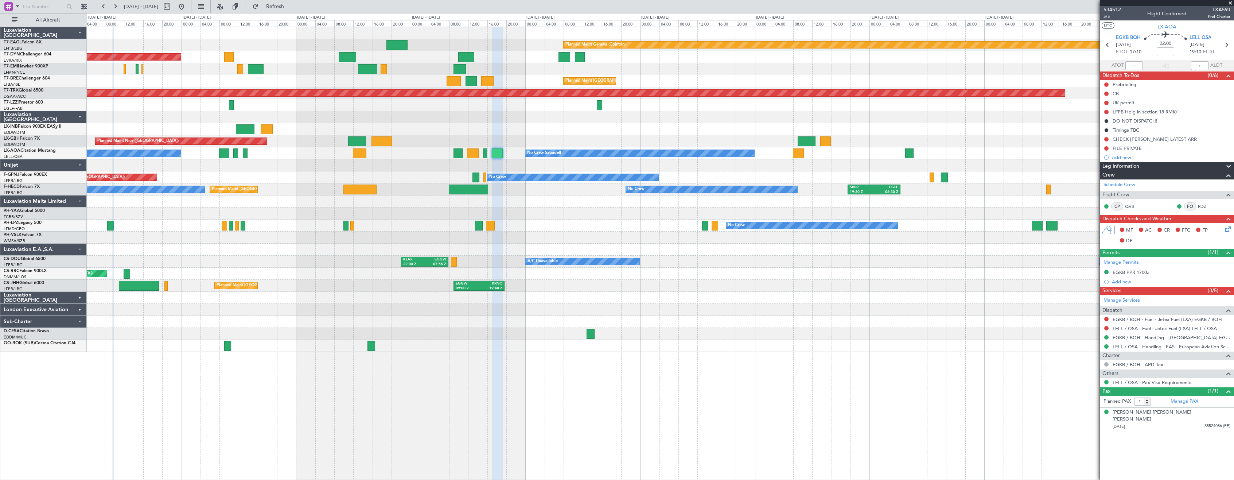
click at [504, 216] on div at bounding box center [660, 213] width 1147 height 12
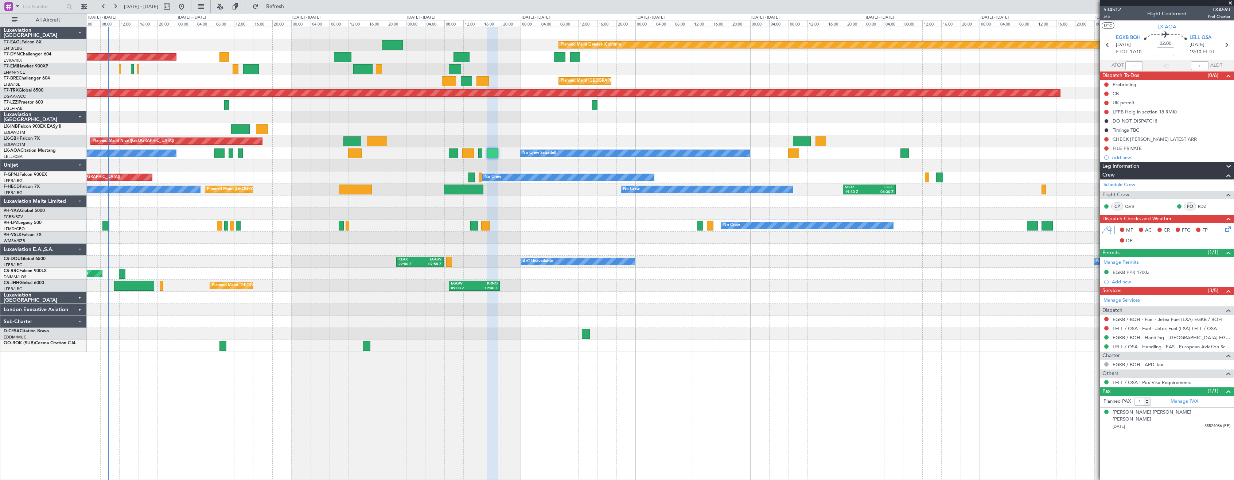
click at [540, 215] on div at bounding box center [660, 213] width 1147 height 12
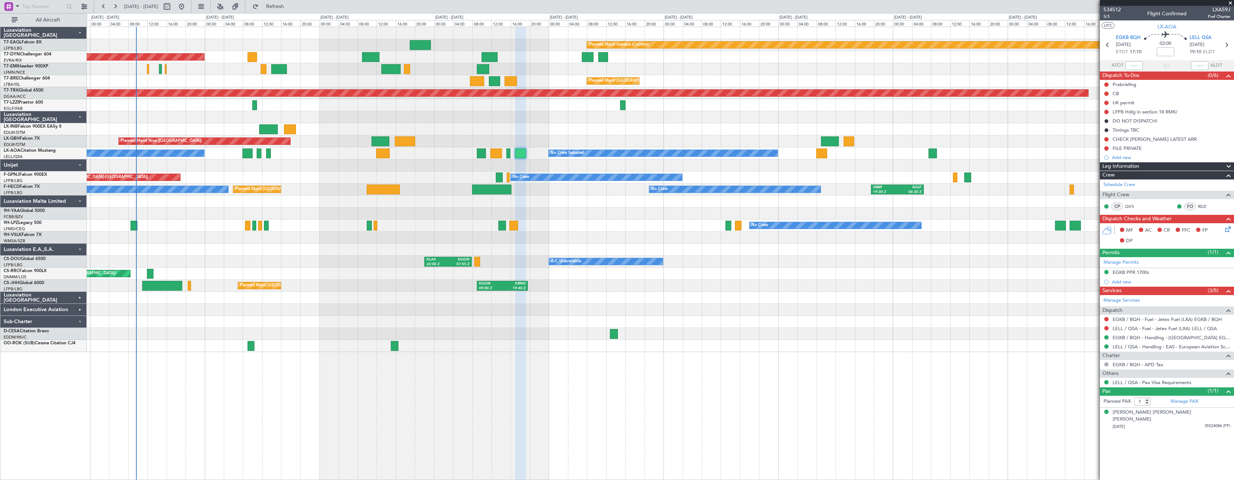
click at [675, 297] on div at bounding box center [660, 298] width 1147 height 12
click at [594, 232] on div at bounding box center [660, 237] width 1147 height 12
click at [733, 316] on div at bounding box center [660, 322] width 1147 height 12
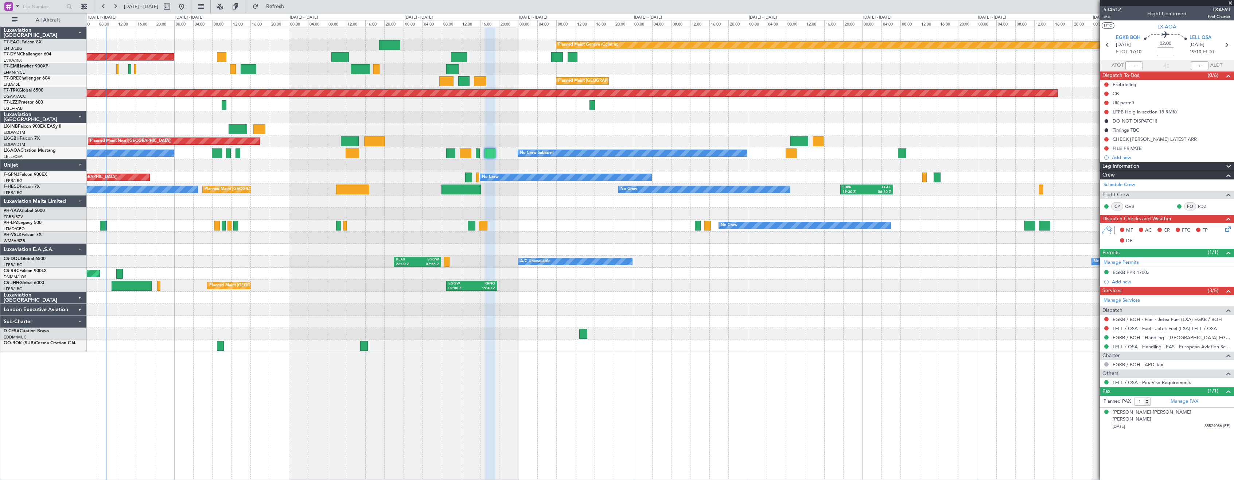
click at [683, 305] on div at bounding box center [660, 310] width 1147 height 12
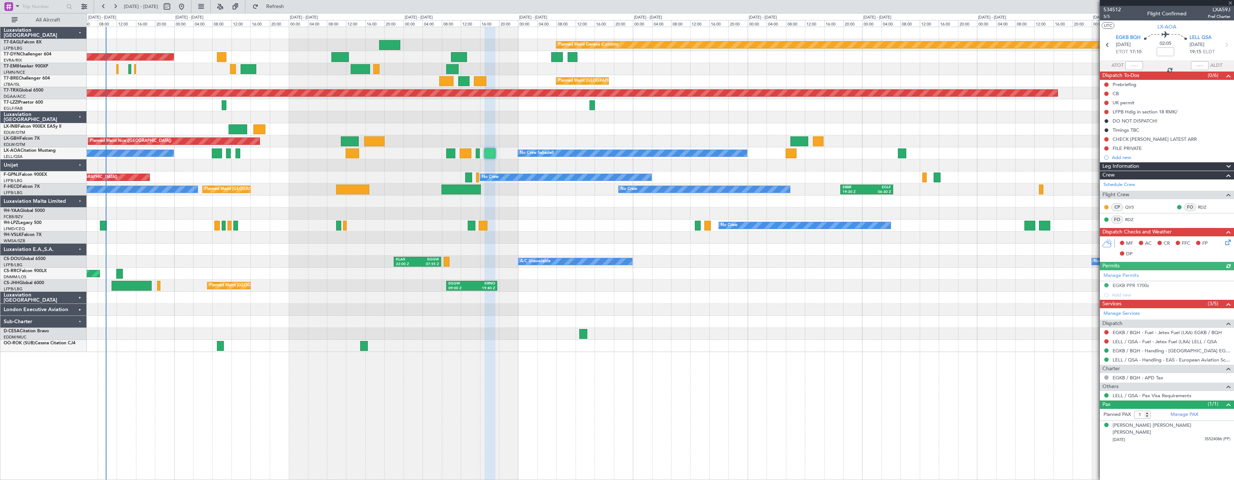
type input "+00:05"
click at [632, 227] on div "No Crew No Crew" at bounding box center [660, 225] width 1147 height 12
click at [398, 216] on div at bounding box center [660, 213] width 1147 height 12
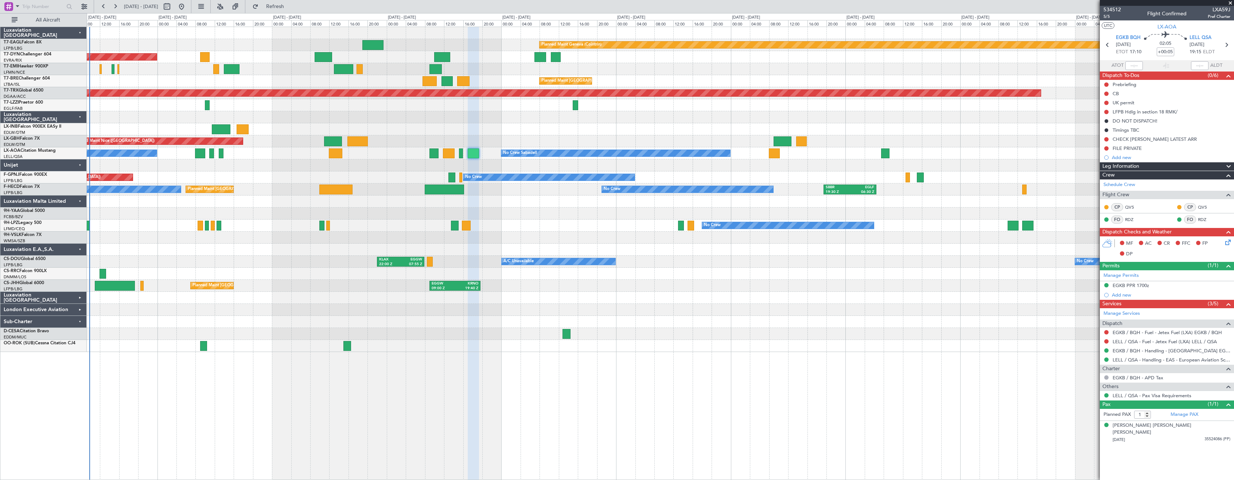
click at [611, 378] on div "Planned Maint Geneva (Cointrin) Planned Maint [GEOGRAPHIC_DATA]-[GEOGRAPHIC_DAT…" at bounding box center [660, 253] width 1147 height 453
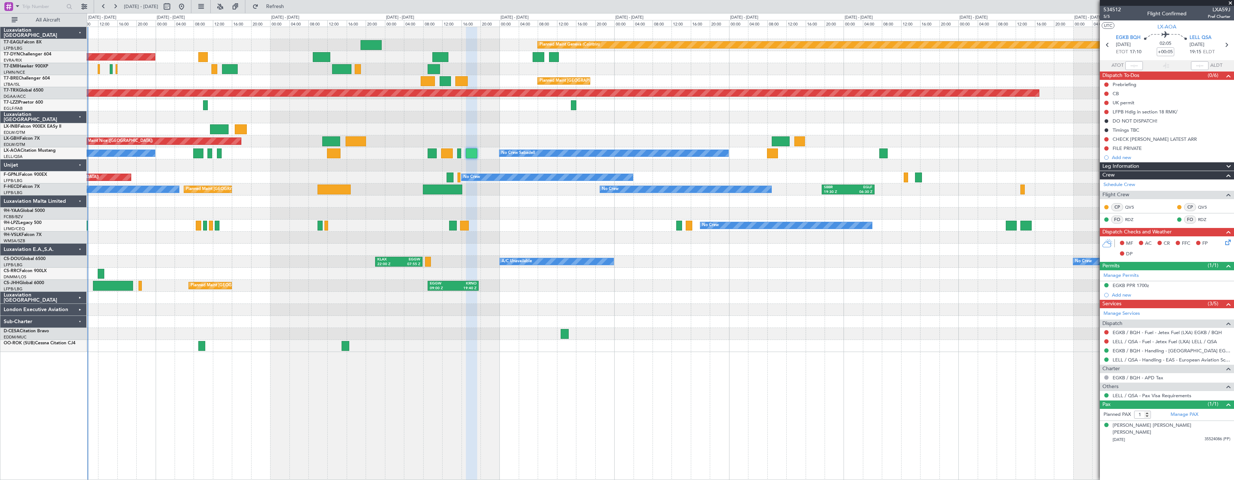
click at [238, 220] on div "No Crew No Crew" at bounding box center [660, 225] width 1147 height 12
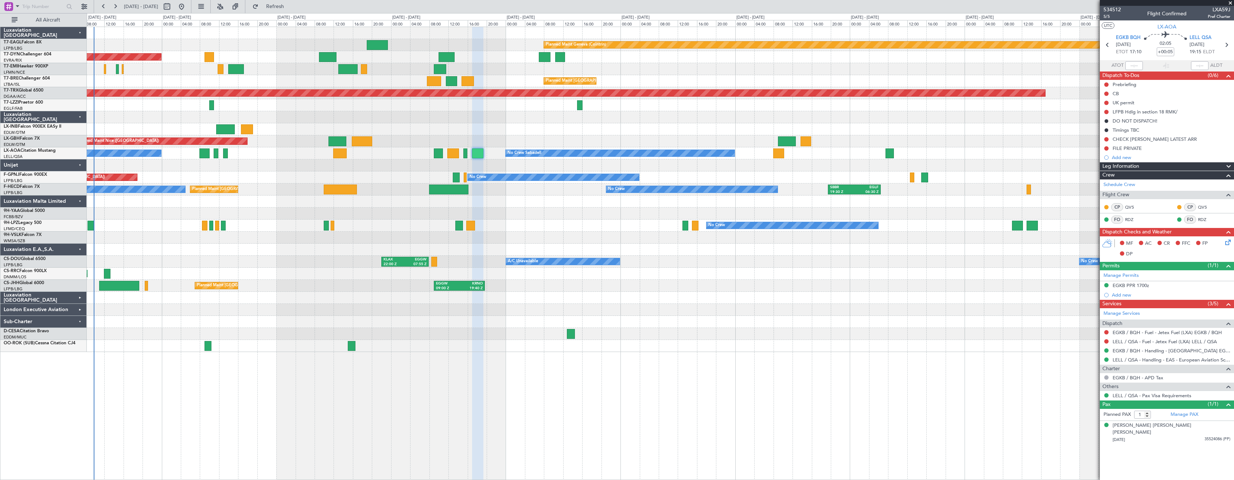
click at [264, 188] on div "Planned Maint [GEOGRAPHIC_DATA] ([GEOGRAPHIC_DATA]) Planned Maint [GEOGRAPHIC_D…" at bounding box center [660, 189] width 1147 height 12
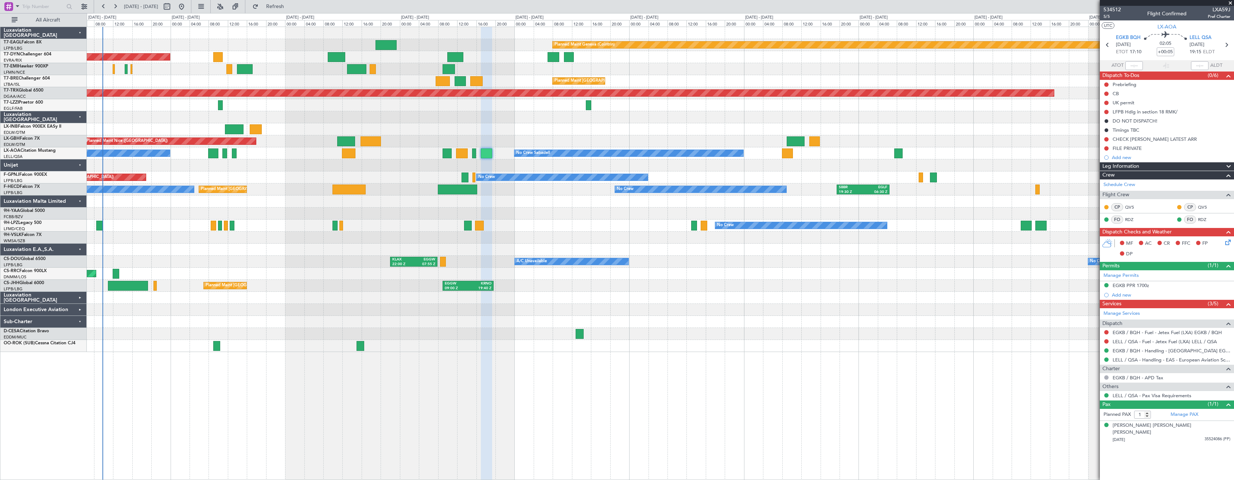
click at [302, 321] on div at bounding box center [660, 322] width 1147 height 12
click at [308, 299] on div at bounding box center [660, 298] width 1147 height 12
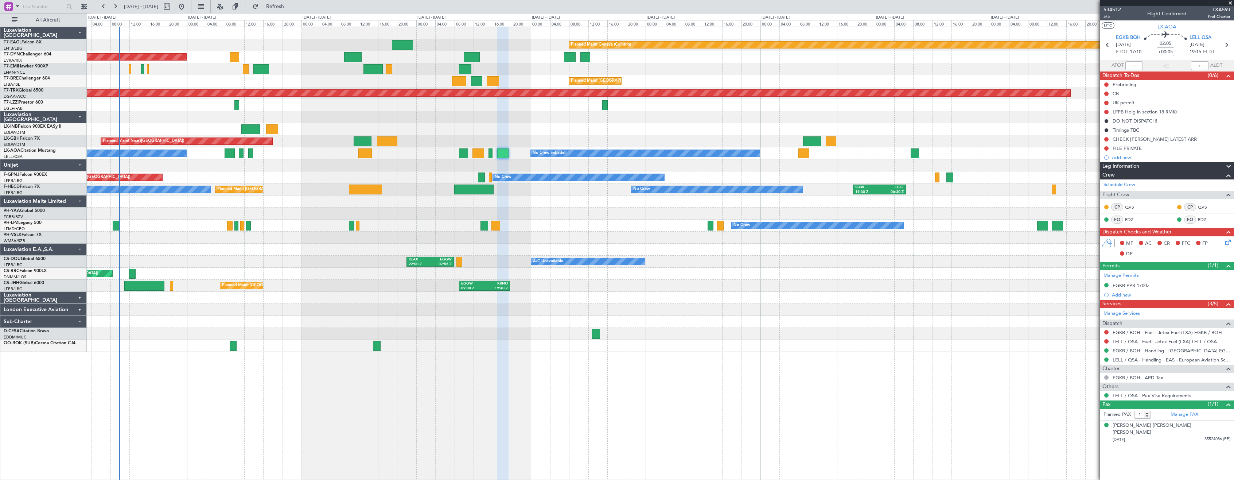
click at [333, 236] on div at bounding box center [660, 237] width 1147 height 12
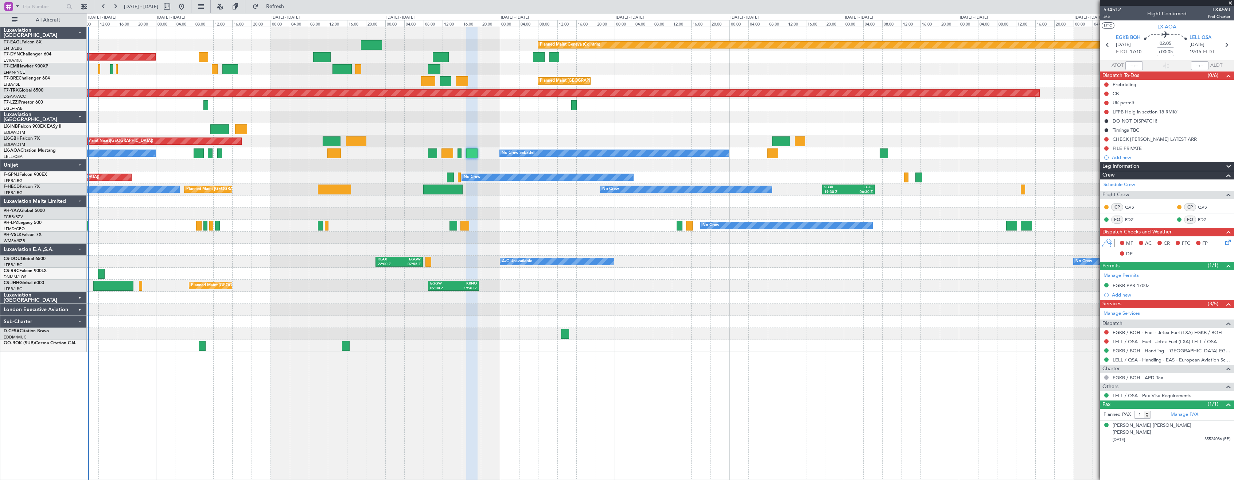
click at [299, 240] on div at bounding box center [660, 237] width 1147 height 12
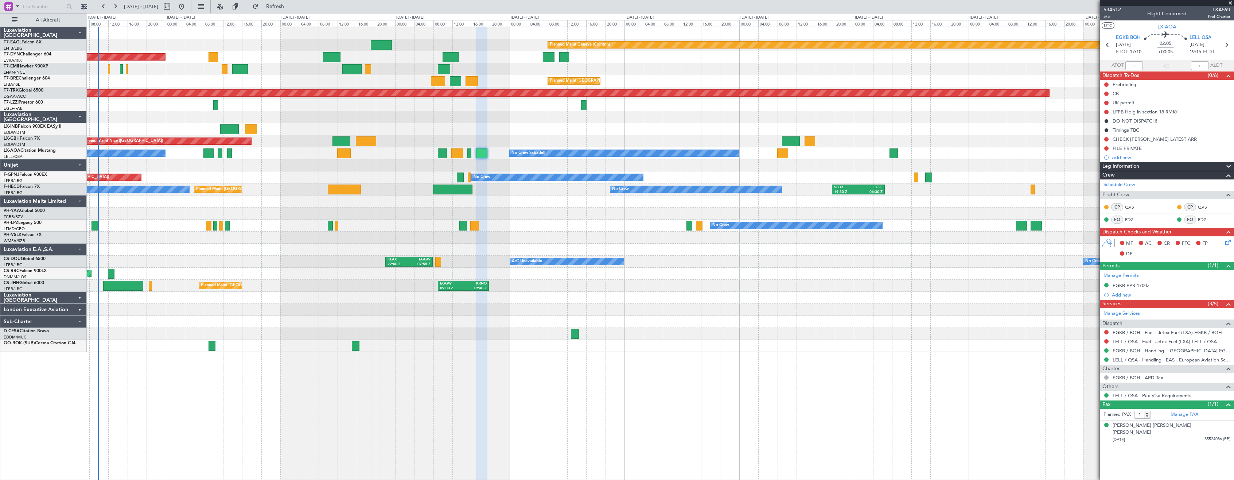
click at [231, 337] on div at bounding box center [660, 334] width 1147 height 12
click at [326, 286] on div "Planned Maint [GEOGRAPHIC_DATA] ([GEOGRAPHIC_DATA]) EGGW 09:00 Z KRNO 19:40 Z K…" at bounding box center [660, 286] width 1147 height 12
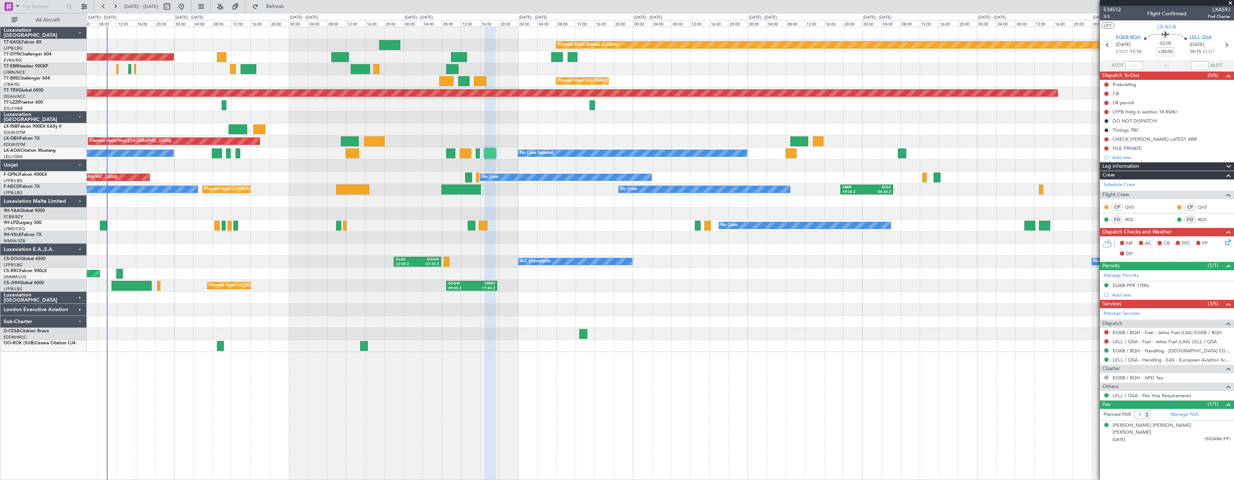
click at [318, 286] on div "Planned Maint [GEOGRAPHIC_DATA] ([GEOGRAPHIC_DATA]) EGGW 09:00 Z KRNO 19:40 Z K…" at bounding box center [660, 286] width 1147 height 12
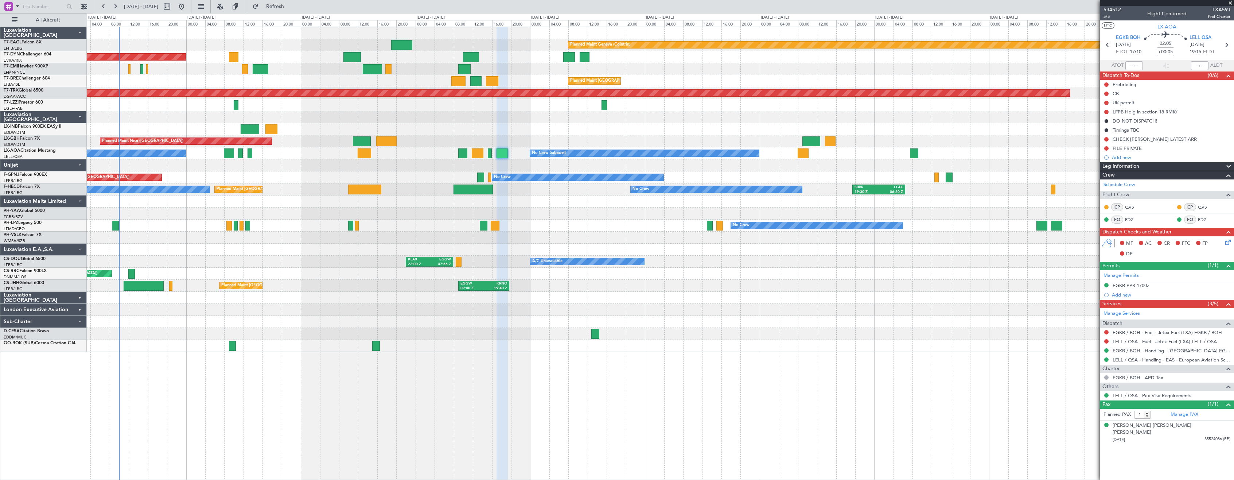
click at [316, 174] on div "AOG Maint Hyères ([GEOGRAPHIC_DATA]-[GEOGRAPHIC_DATA]) No Crew No Crew Planned …" at bounding box center [660, 177] width 1147 height 12
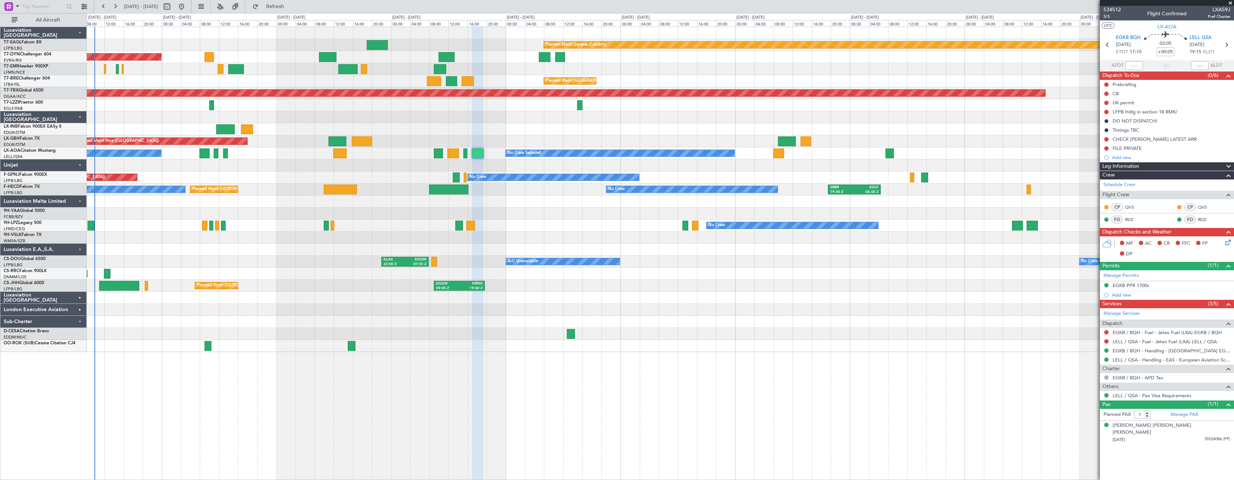
click at [290, 183] on div "AOG Maint Hyères ([GEOGRAPHIC_DATA]-[GEOGRAPHIC_DATA]) No Crew No Crew Planned …" at bounding box center [660, 177] width 1147 height 12
click at [319, 168] on div at bounding box center [660, 165] width 1147 height 12
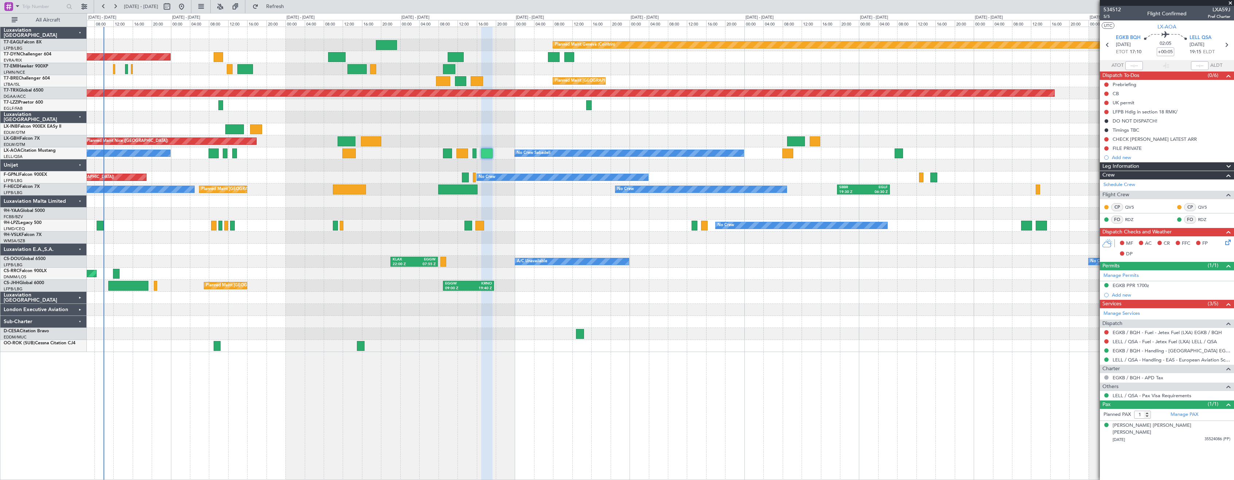
click at [391, 143] on div "Planned Maint Nice (Côte d'Azur Airport) Unplanned Maint Paris (Le Bourget)" at bounding box center [660, 141] width 1147 height 12
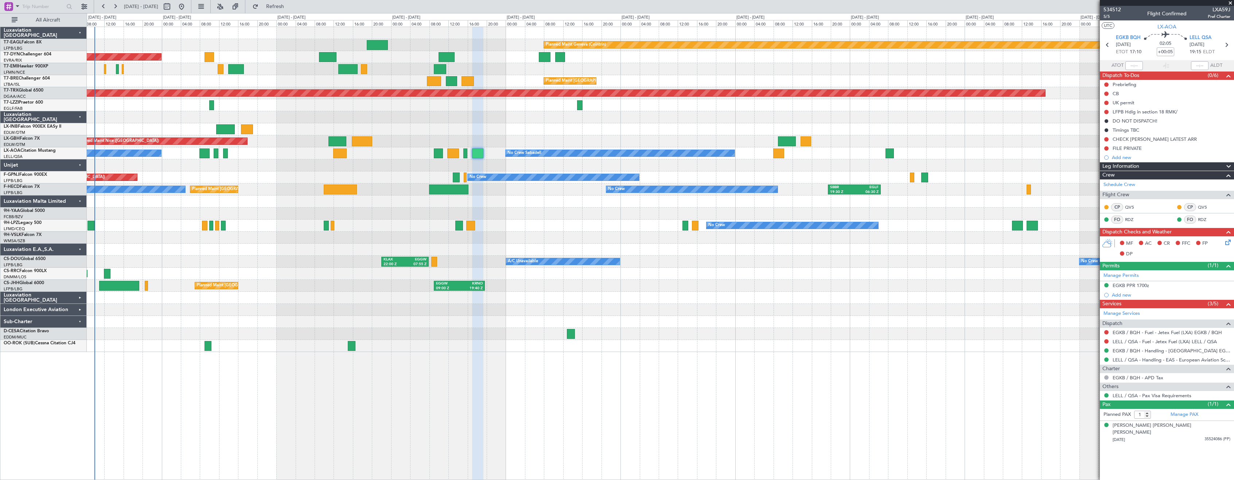
click at [296, 187] on div "Planned Maint Paris (Le Bourget) Planned Maint Paris (Le Bourget) No Crew No Cr…" at bounding box center [660, 189] width 1147 height 12
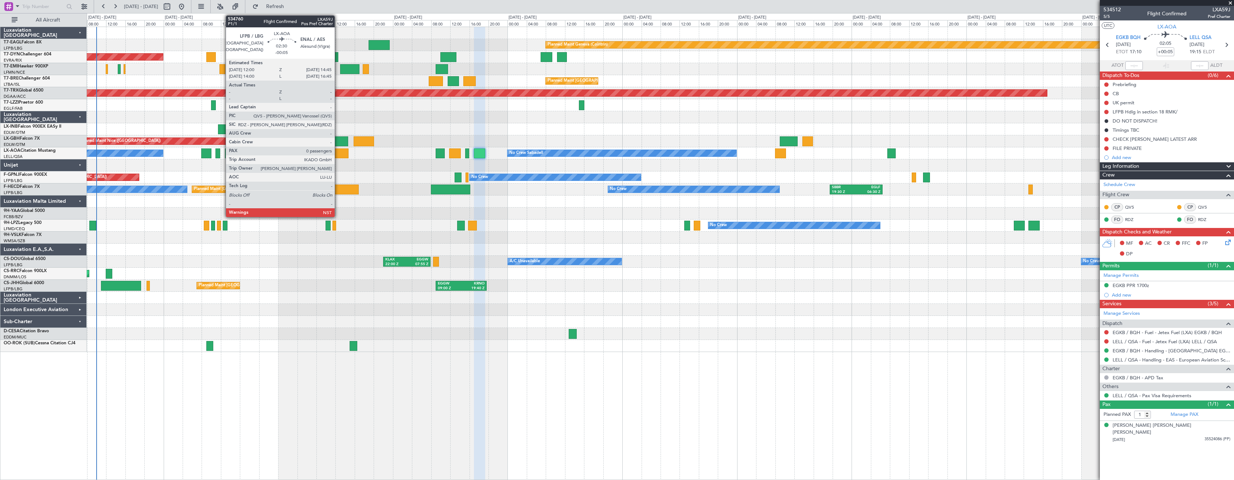
click at [338, 154] on div at bounding box center [341, 153] width 13 height 10
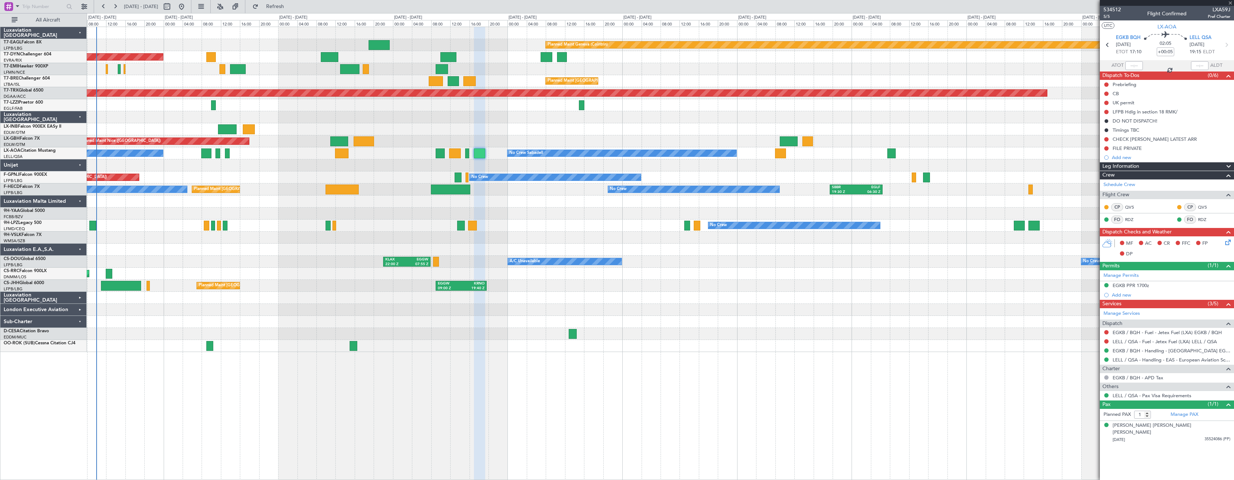
type input "-00:05"
type input "0"
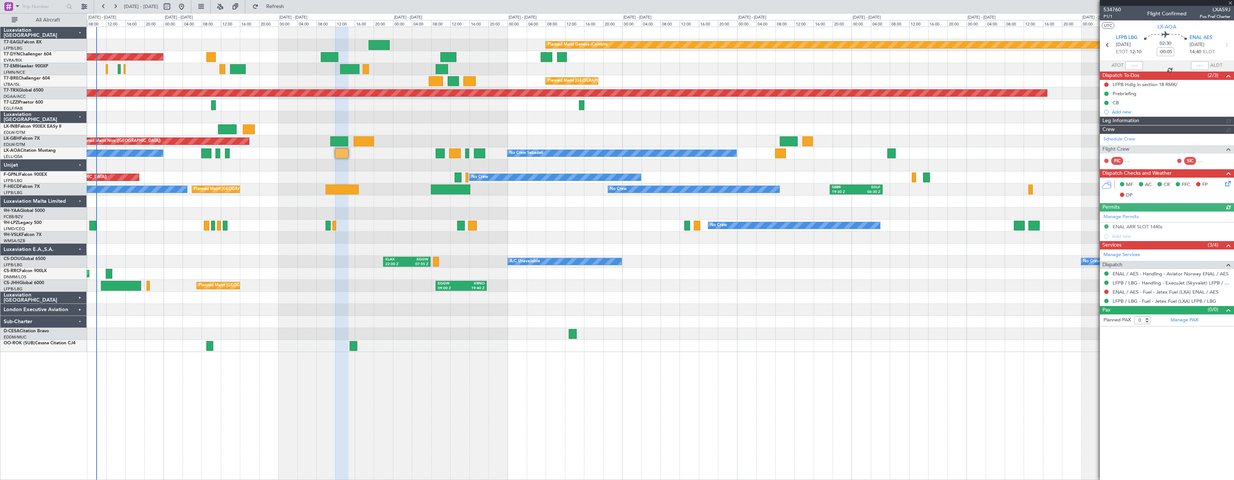
click at [374, 173] on div "AOG Maint Hyères ([GEOGRAPHIC_DATA]-[GEOGRAPHIC_DATA]) No Crew No Crew Planned …" at bounding box center [660, 177] width 1147 height 12
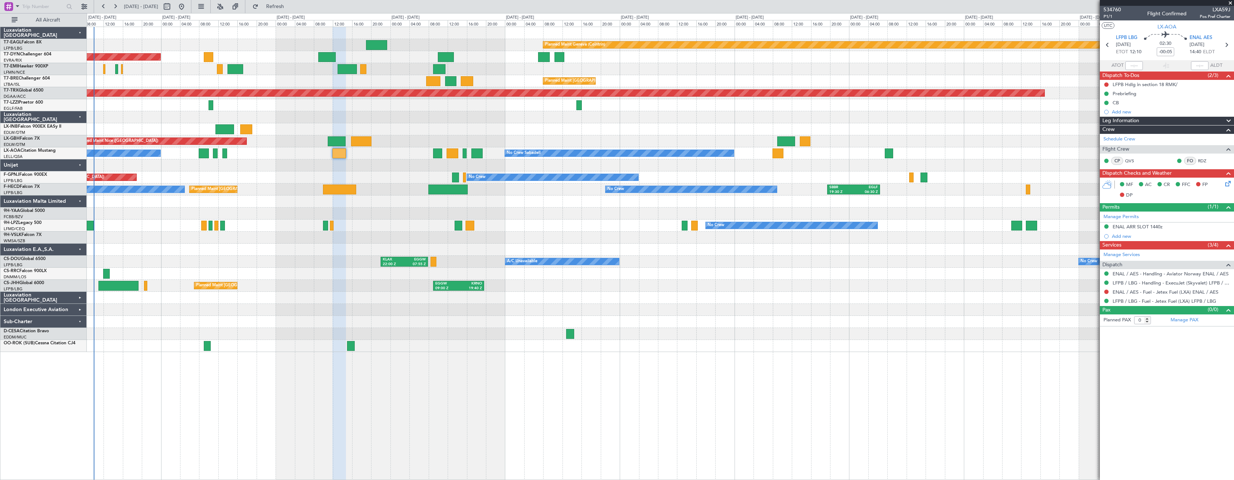
click at [265, 172] on div "AOG Maint Hyères ([GEOGRAPHIC_DATA]-[GEOGRAPHIC_DATA]) No Crew No Crew Planned …" at bounding box center [660, 177] width 1147 height 12
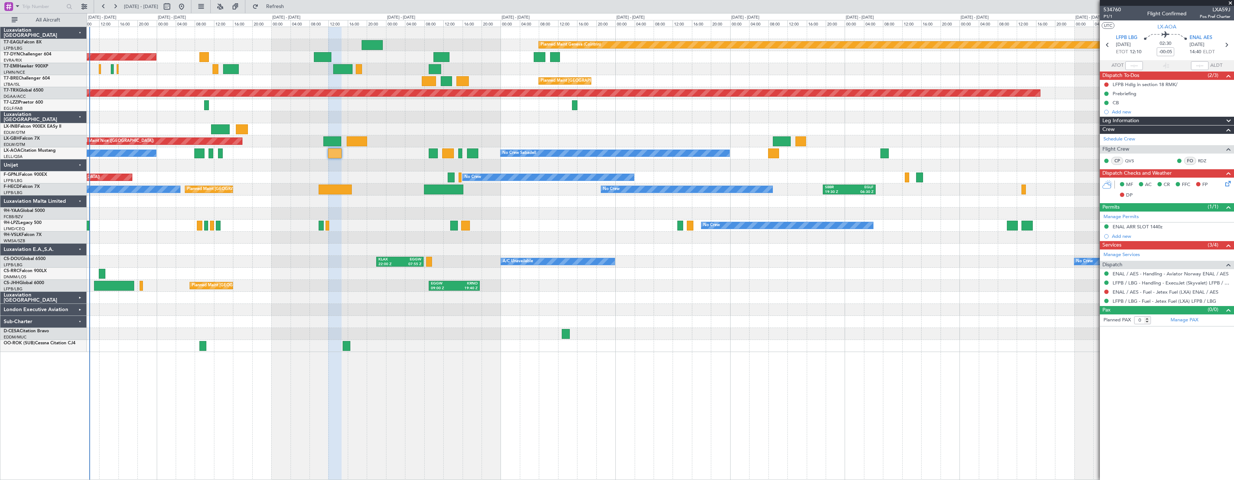
click at [375, 178] on div "AOG Maint Hyères ([GEOGRAPHIC_DATA]-[GEOGRAPHIC_DATA]) No Crew No Crew Planned …" at bounding box center [660, 177] width 1147 height 12
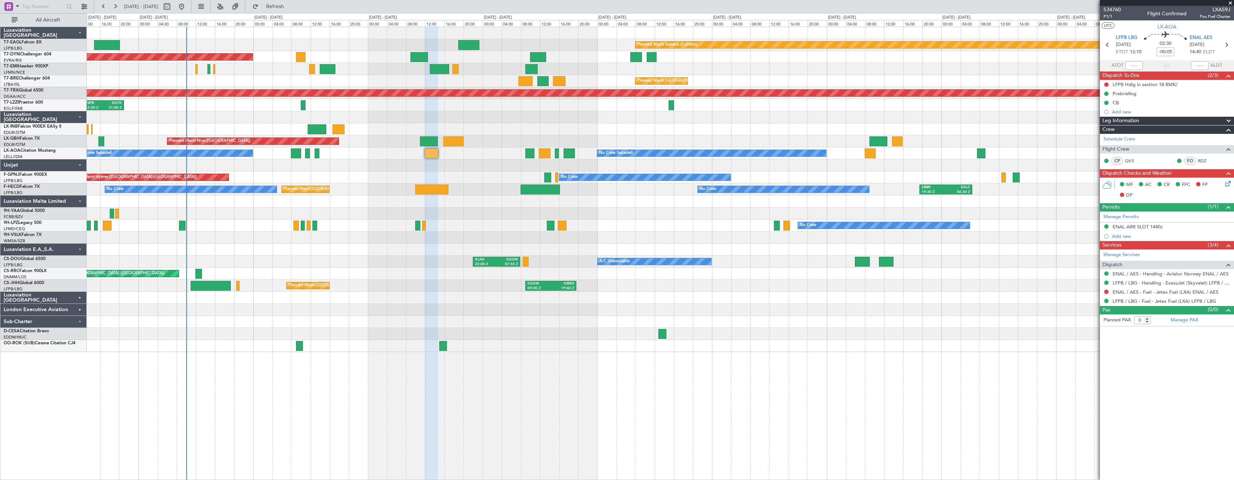
click at [414, 298] on div at bounding box center [660, 298] width 1147 height 12
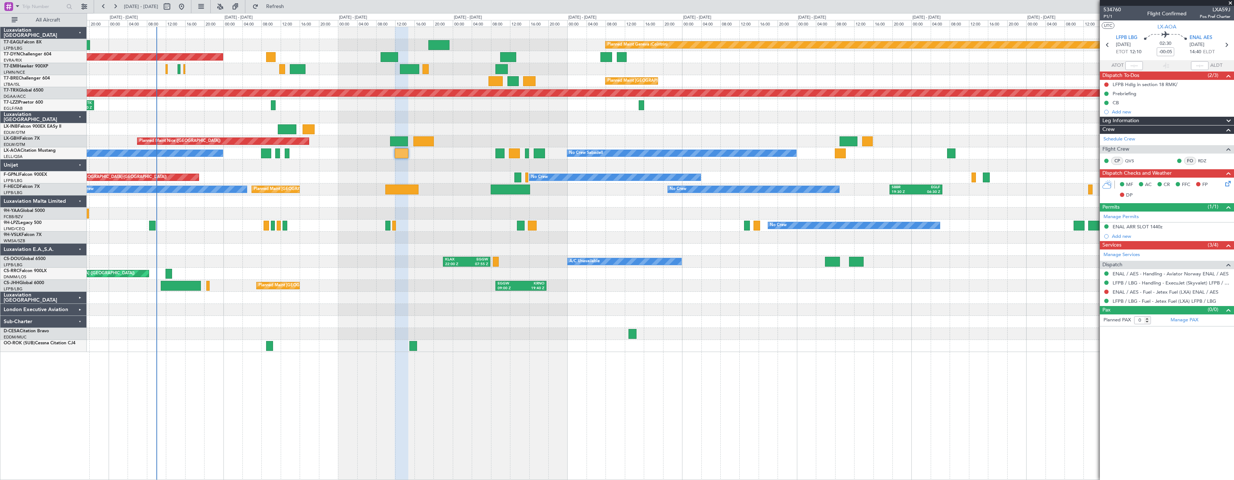
click at [482, 317] on div at bounding box center [660, 322] width 1147 height 12
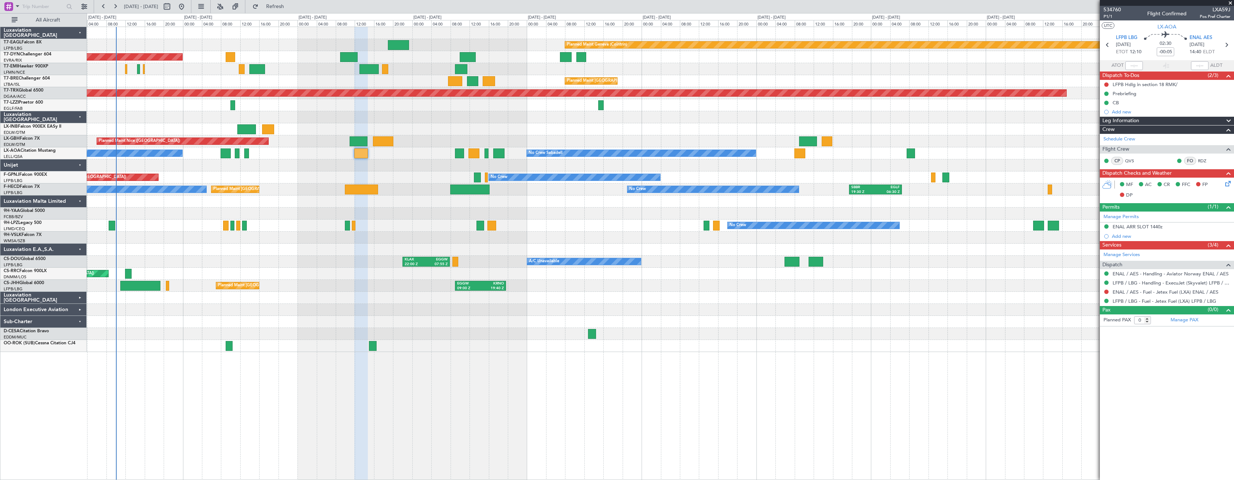
click at [382, 177] on div "AOG Maint Hyères ([GEOGRAPHIC_DATA]-[GEOGRAPHIC_DATA]) No Crew No Crew Planned …" at bounding box center [660, 177] width 1147 height 12
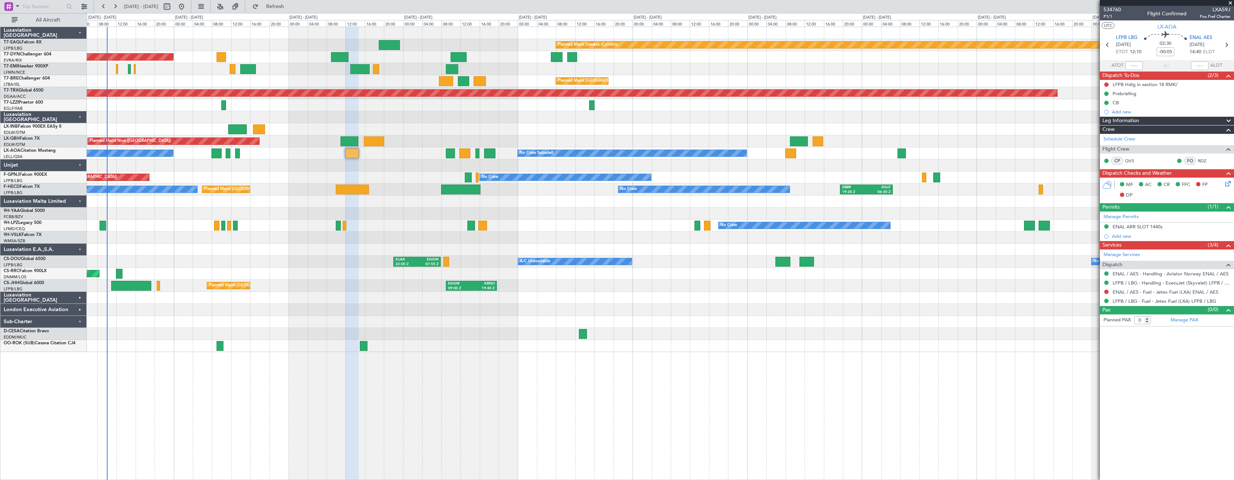
click at [483, 378] on div "Planned Maint Geneva (Cointrin) Planned Maint [GEOGRAPHIC_DATA]-[GEOGRAPHIC_DAT…" at bounding box center [660, 253] width 1147 height 453
